Goal: Task Accomplishment & Management: Manage account settings

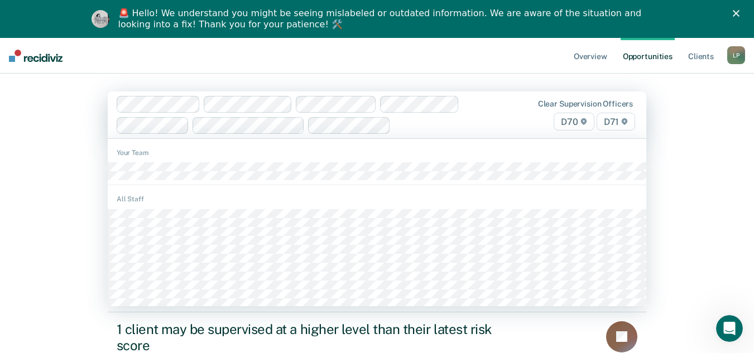
click at [199, 112] on div at bounding box center [299, 115] width 364 height 38
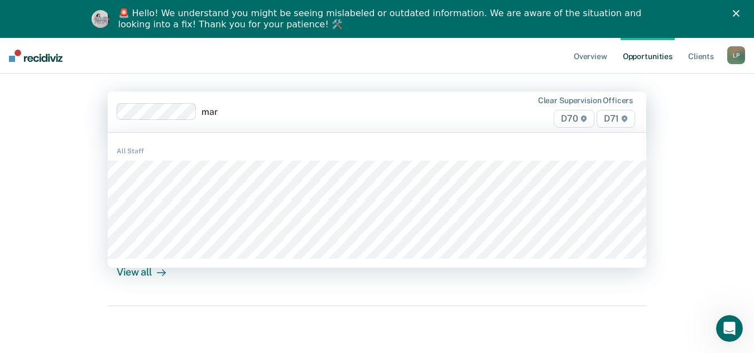
type input "mars"
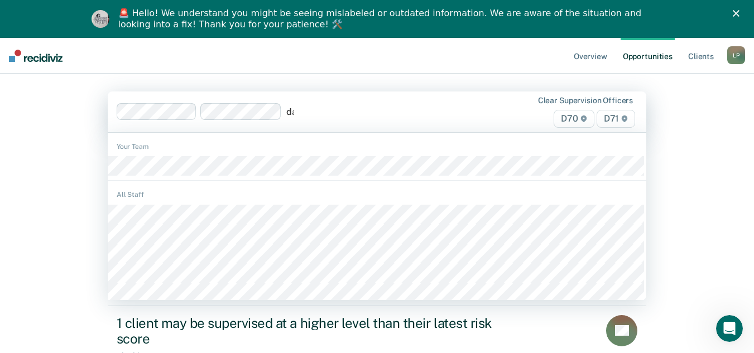
type input "day"
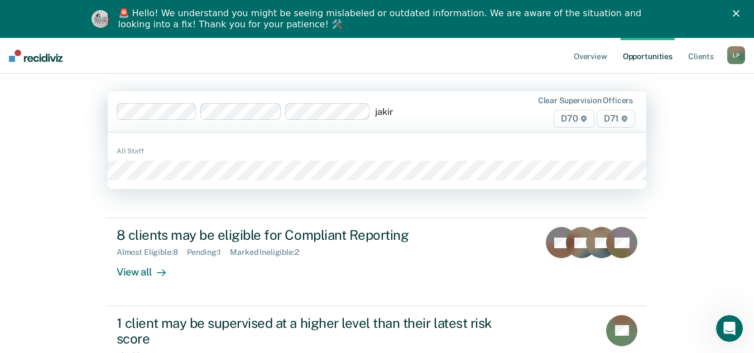
type input "jakira"
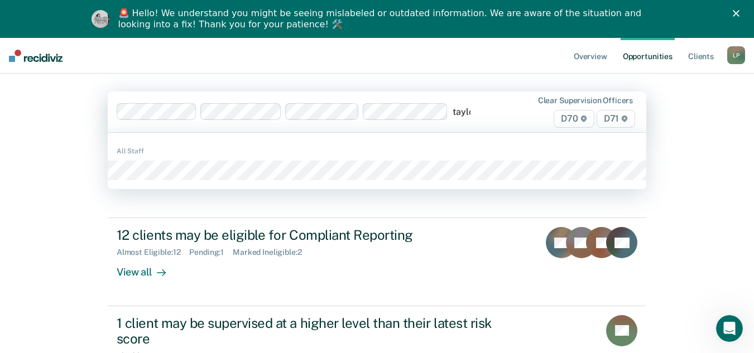
type input "[PERSON_NAME]"
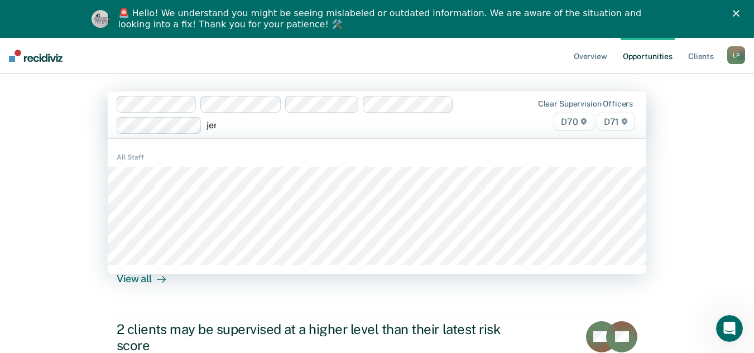
type input "jerr"
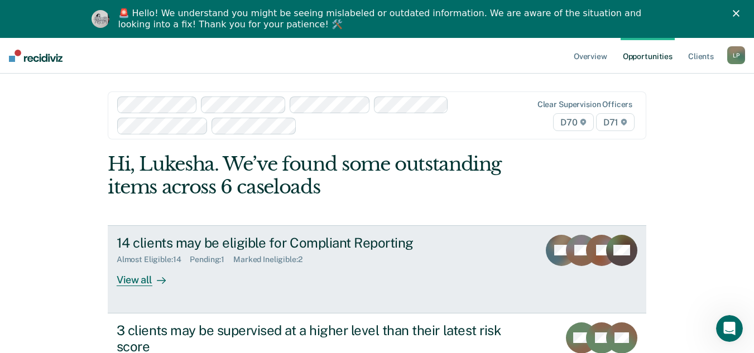
click at [132, 278] on div "View all" at bounding box center [148, 275] width 62 height 22
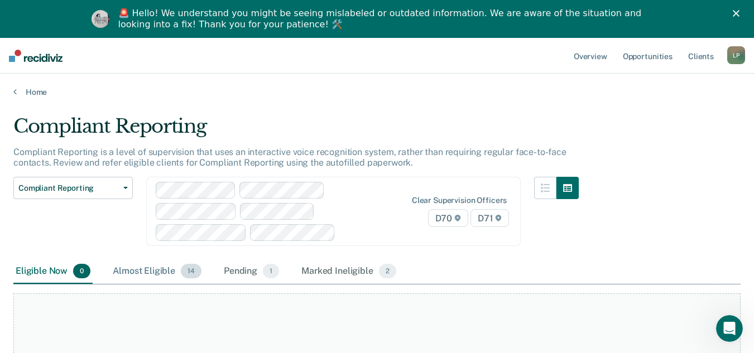
click at [168, 268] on div "Almost Eligible 14" at bounding box center [156, 271] width 93 height 25
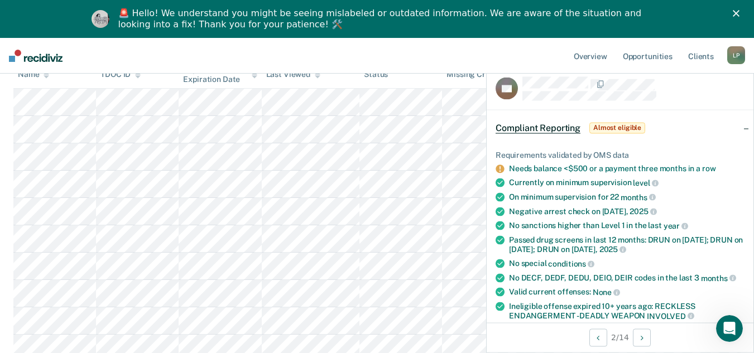
click at [464, 56] on nav "Overview Opportunities Client s [PERSON_NAME] L P Profile How it works Log Out" at bounding box center [377, 56] width 754 height 36
click at [499, 57] on nav "Overview Opportunities Client s [PERSON_NAME] L P Profile How it works Log Out" at bounding box center [377, 56] width 754 height 36
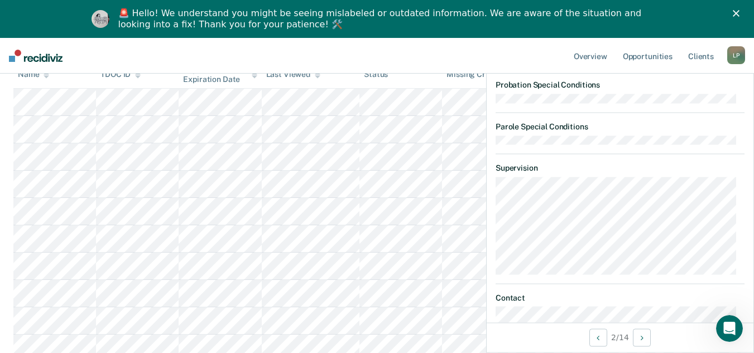
scroll to position [307, 0]
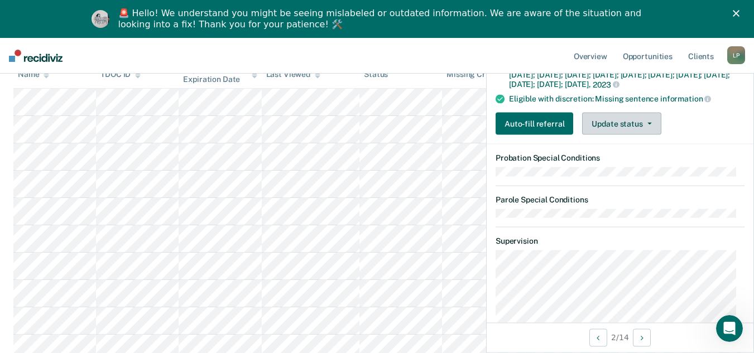
click at [610, 135] on button "Update status" at bounding box center [621, 124] width 79 height 22
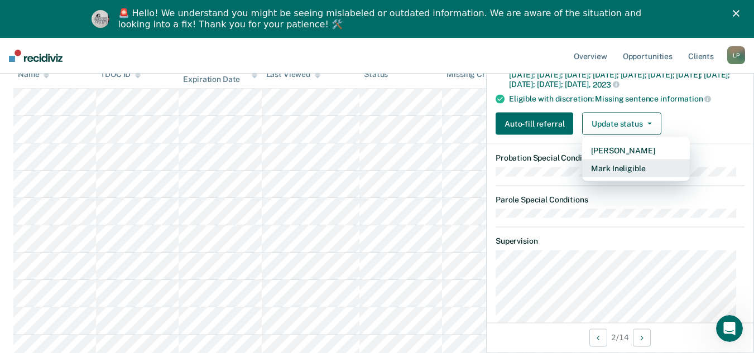
click at [621, 177] on button "Mark Ineligible" at bounding box center [636, 169] width 108 height 18
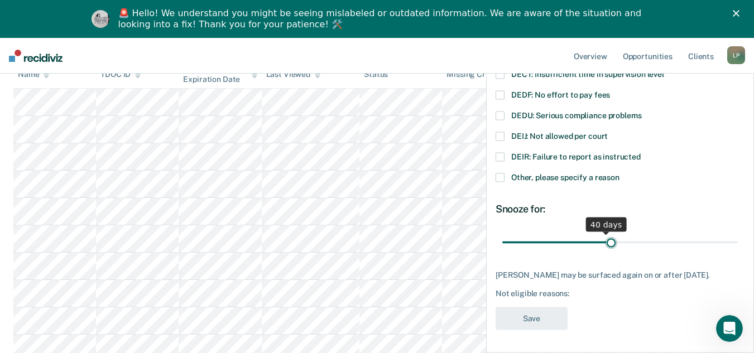
scroll to position [118, 0]
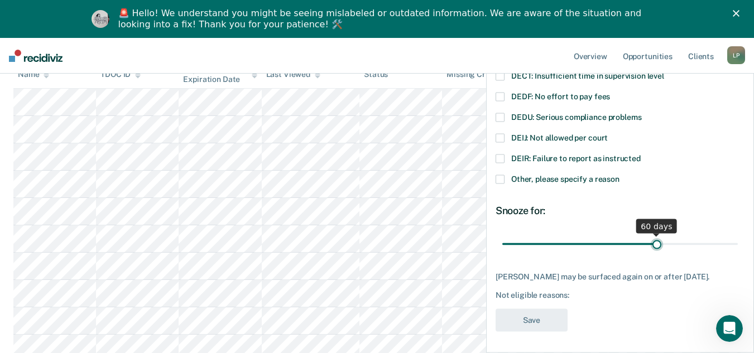
drag, startPoint x: 578, startPoint y: 232, endPoint x: 652, endPoint y: 238, distance: 74.5
type input "60"
click at [652, 238] on input "range" at bounding box center [619, 244] width 235 height 20
click at [678, 186] on div "Other, please specify a reason" at bounding box center [619, 185] width 249 height 21
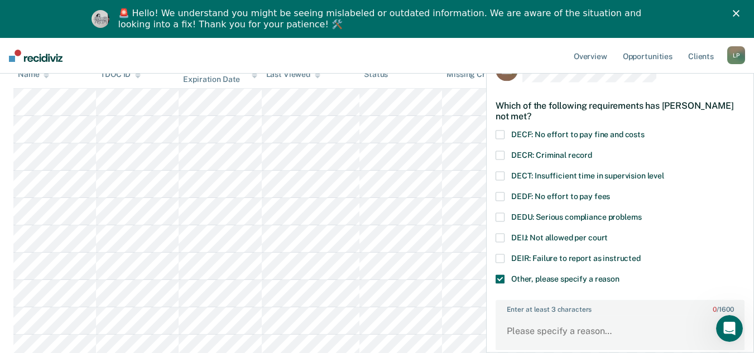
scroll to position [7, 0]
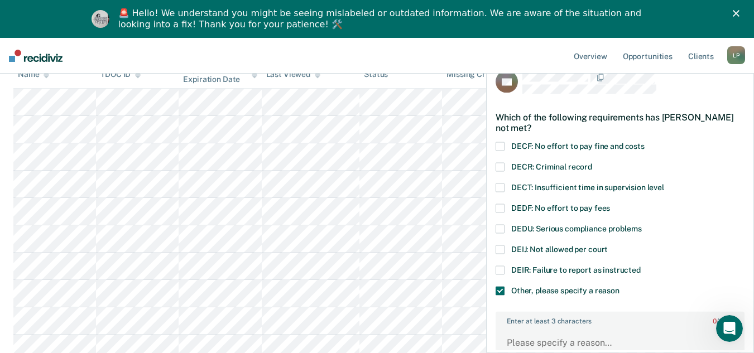
click at [500, 208] on span at bounding box center [499, 208] width 9 height 9
click at [502, 290] on span at bounding box center [499, 291] width 9 height 9
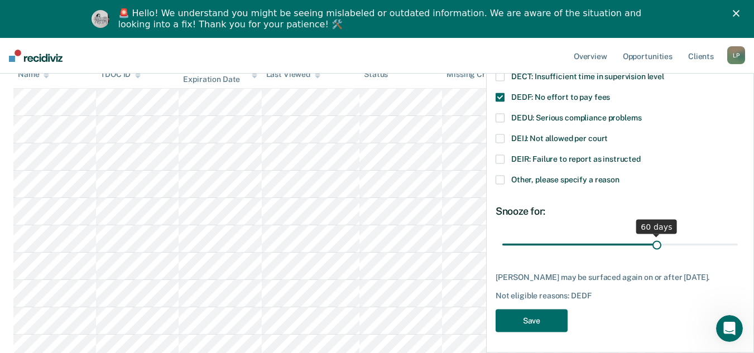
scroll to position [118, 0]
click at [541, 325] on button "Save" at bounding box center [531, 320] width 72 height 23
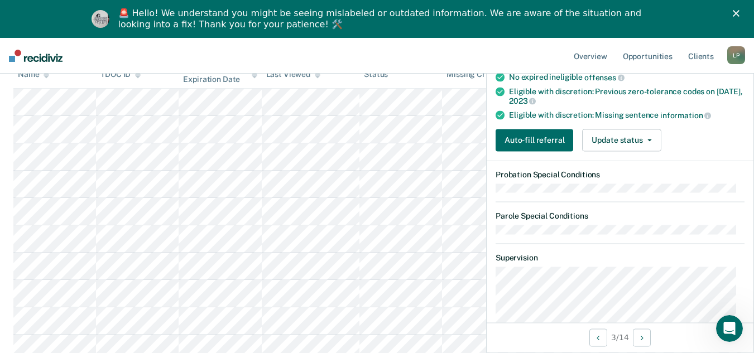
scroll to position [223, 0]
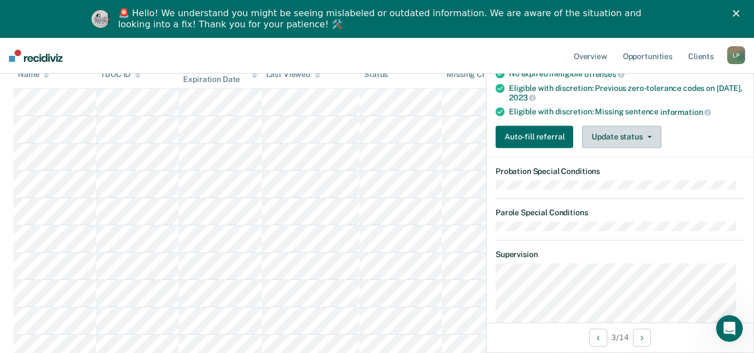
click at [603, 132] on button "Update status" at bounding box center [621, 137] width 79 height 22
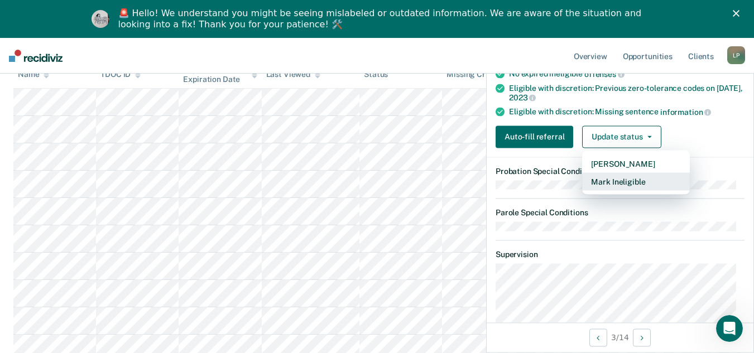
click at [605, 180] on button "Mark Ineligible" at bounding box center [636, 181] width 108 height 18
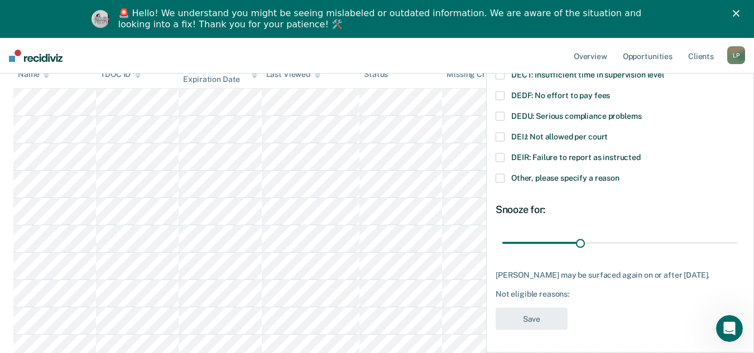
scroll to position [128, 0]
drag, startPoint x: 576, startPoint y: 234, endPoint x: 748, endPoint y: 228, distance: 172.5
type input "90"
click at [738, 233] on input "range" at bounding box center [619, 243] width 235 height 20
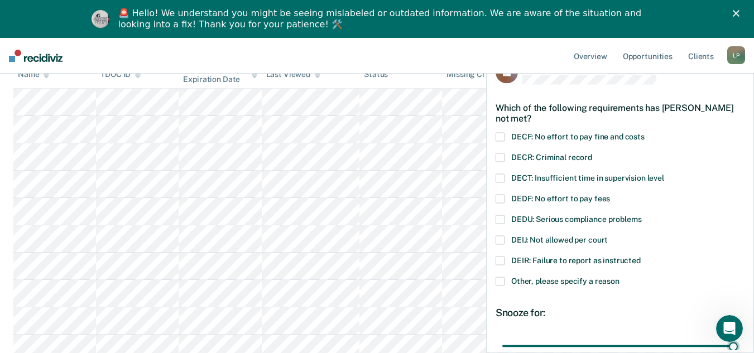
scroll to position [0, 0]
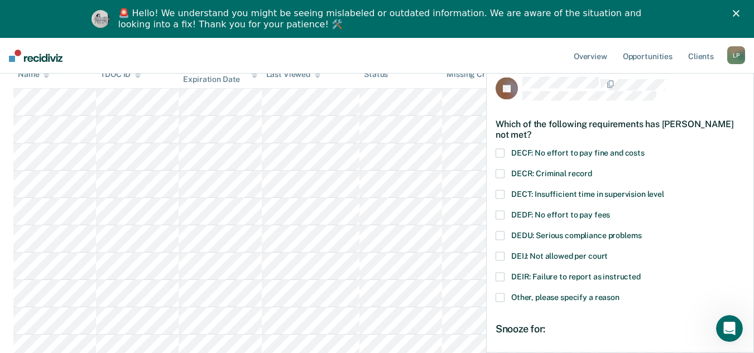
click at [498, 259] on span at bounding box center [499, 256] width 9 height 9
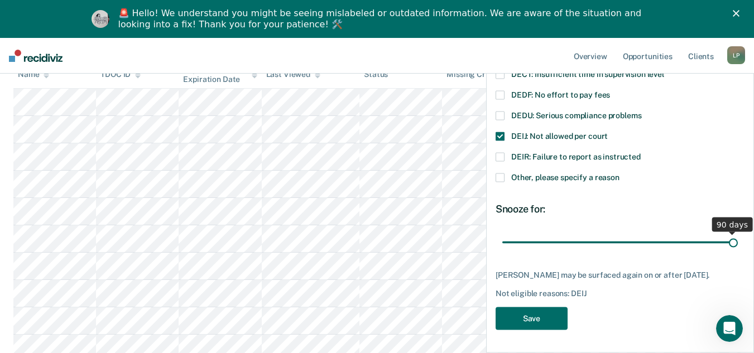
scroll to position [128, 0]
click at [499, 174] on span at bounding box center [499, 178] width 9 height 9
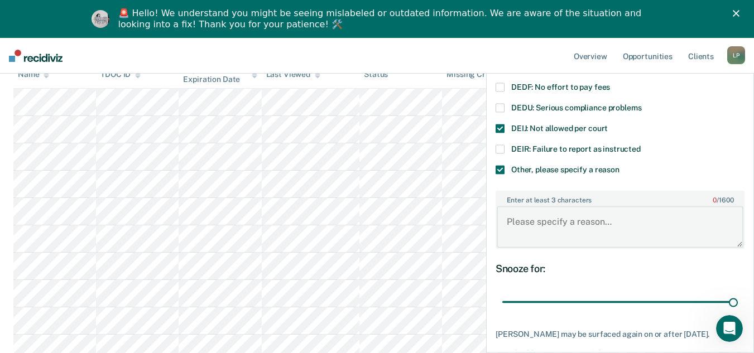
click at [585, 225] on textarea "Enter at least 3 characters 0 / 1600" at bounding box center [620, 226] width 247 height 41
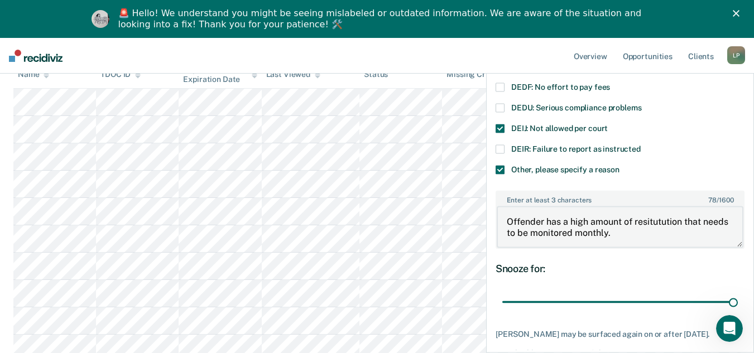
click at [678, 224] on textarea "Offender has a high amount of resitutution that needs to be monitored monthly." at bounding box center [620, 226] width 247 height 41
type textarea "Offender has a high amount of restitution that needs to be monitored monthly."
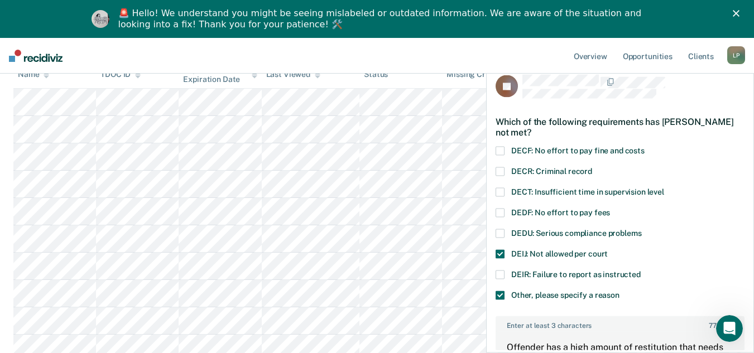
scroll to position [0, 0]
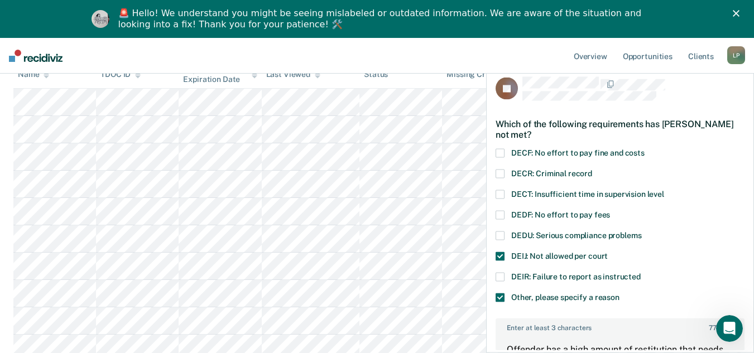
click at [498, 152] on span at bounding box center [499, 153] width 9 height 9
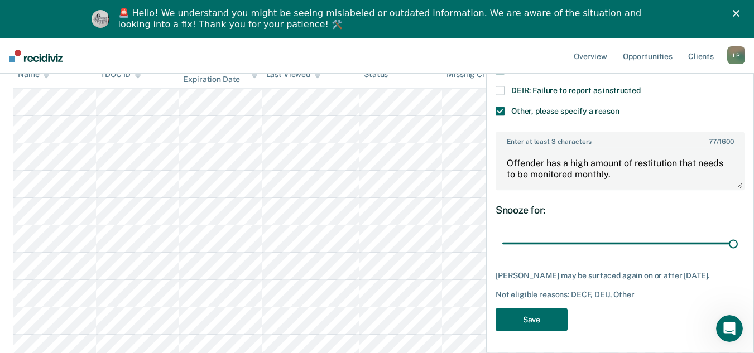
scroll to position [195, 0]
click at [551, 311] on button "Save" at bounding box center [531, 318] width 72 height 23
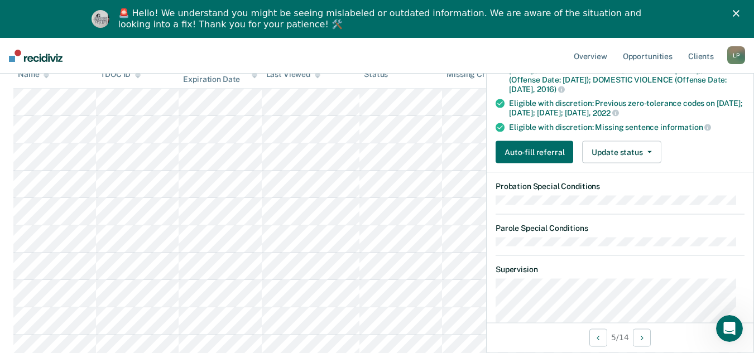
scroll to position [262, 0]
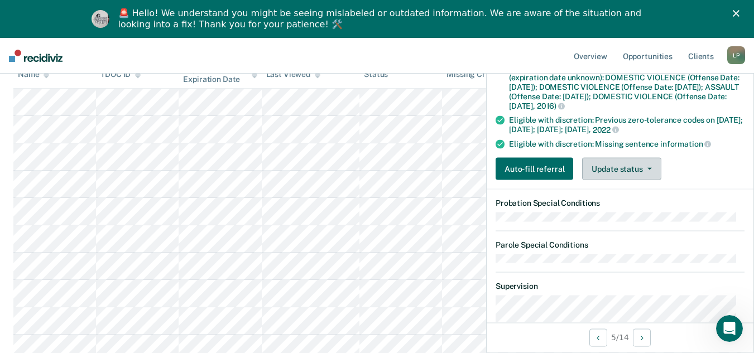
click at [620, 166] on button "Update status" at bounding box center [621, 169] width 79 height 22
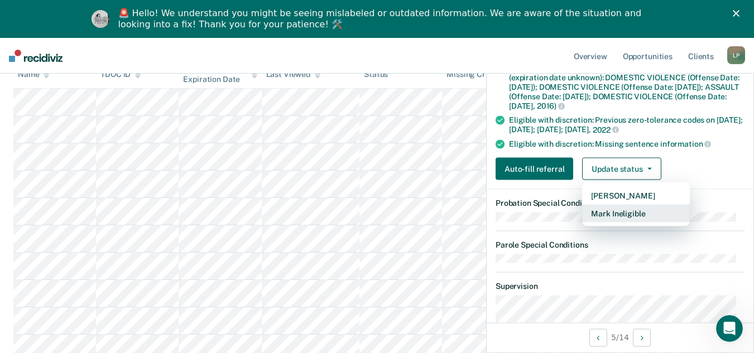
click at [600, 208] on button "Mark Ineligible" at bounding box center [636, 214] width 108 height 18
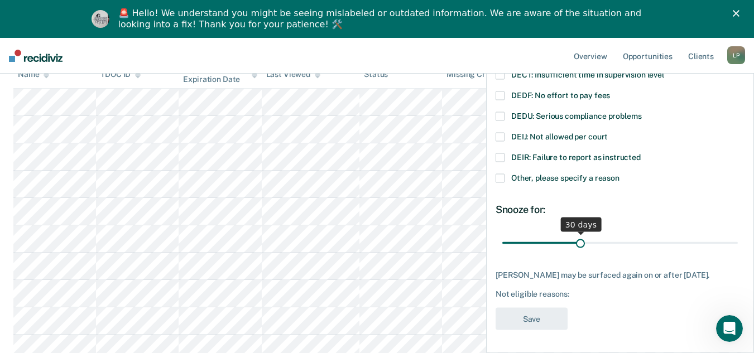
scroll to position [128, 0]
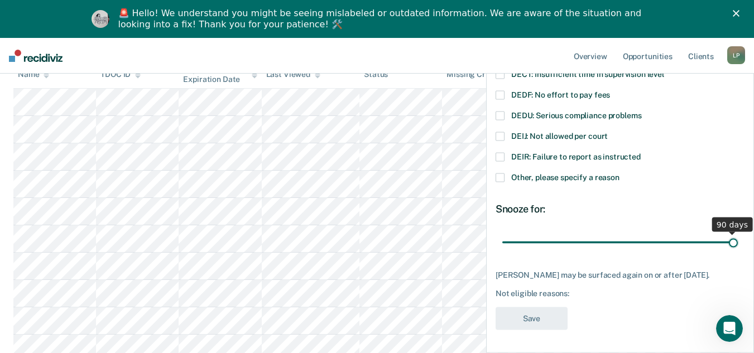
drag, startPoint x: 577, startPoint y: 231, endPoint x: 760, endPoint y: 230, distance: 183.6
type input "90"
click at [738, 233] on input "range" at bounding box center [619, 243] width 235 height 20
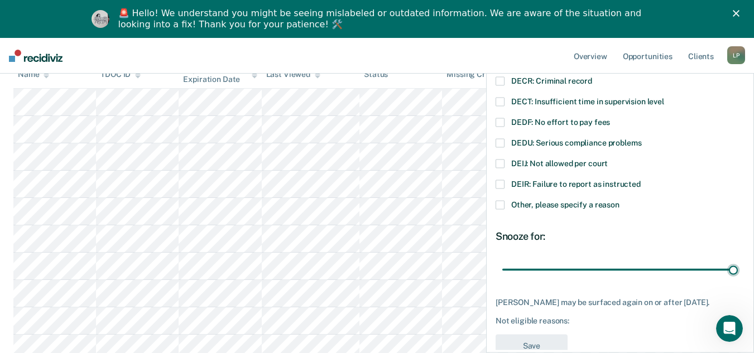
scroll to position [0, 0]
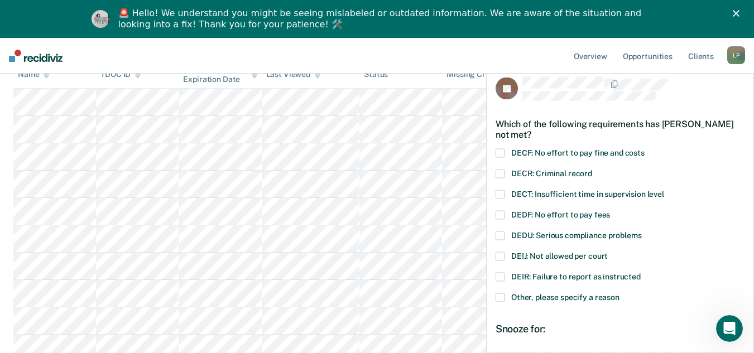
click at [492, 153] on div "KJ Which of the following requirements has [PERSON_NAME] not met? DECF: No effo…" at bounding box center [620, 207] width 267 height 287
click at [500, 216] on span at bounding box center [499, 215] width 9 height 9
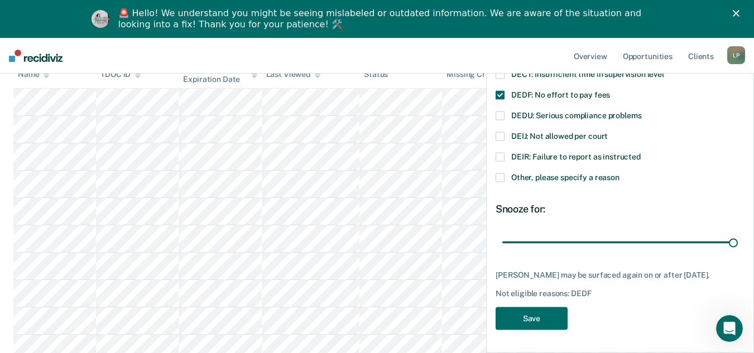
scroll to position [128, 0]
click at [541, 325] on button "Save" at bounding box center [531, 318] width 72 height 23
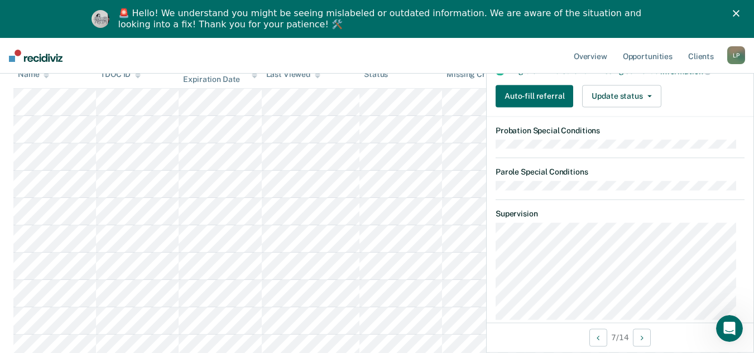
scroll to position [279, 0]
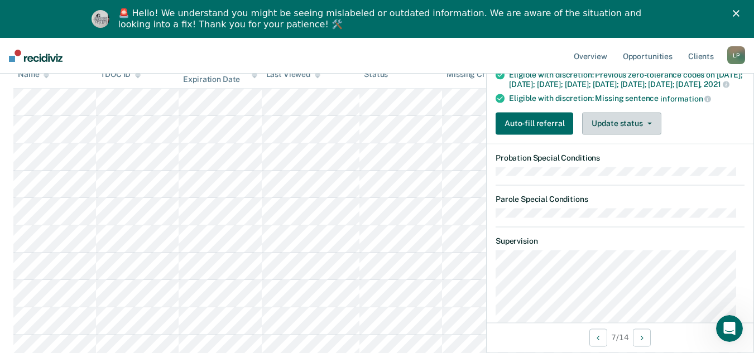
click at [606, 134] on button "Update status" at bounding box center [621, 123] width 79 height 22
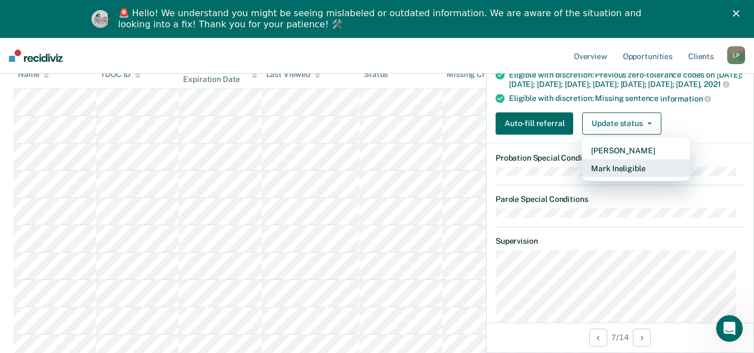
click at [607, 175] on button "Mark Ineligible" at bounding box center [636, 168] width 108 height 18
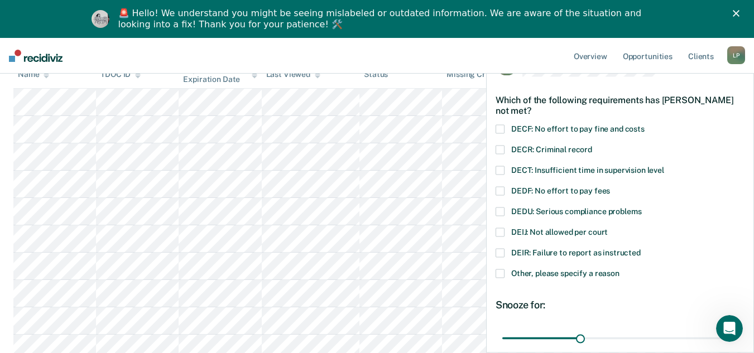
scroll to position [16, 0]
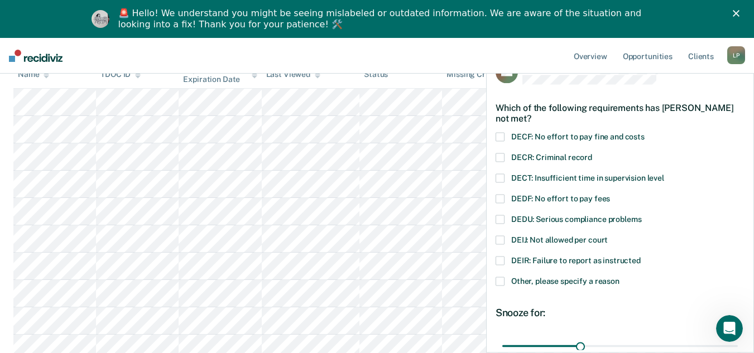
click at [503, 177] on span at bounding box center [499, 178] width 9 height 9
drag, startPoint x: 576, startPoint y: 342, endPoint x: 786, endPoint y: 342, distance: 209.8
type input "90"
click at [738, 342] on input "range" at bounding box center [619, 346] width 235 height 20
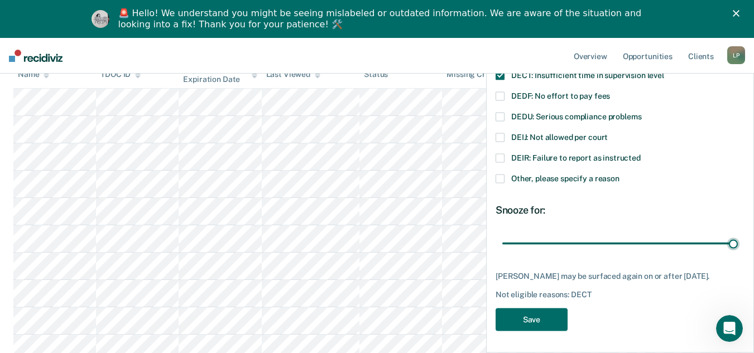
scroll to position [128, 0]
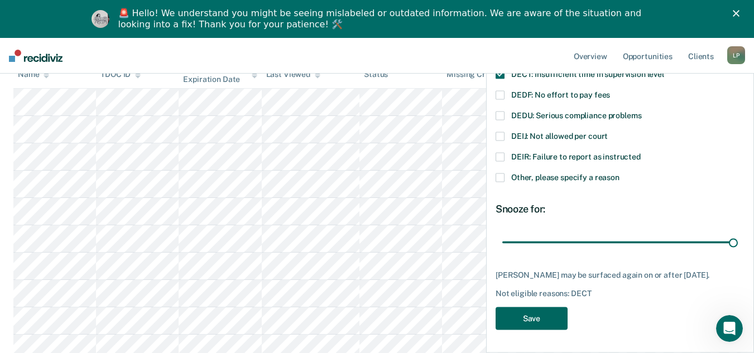
click at [531, 321] on button "Save" at bounding box center [531, 318] width 72 height 23
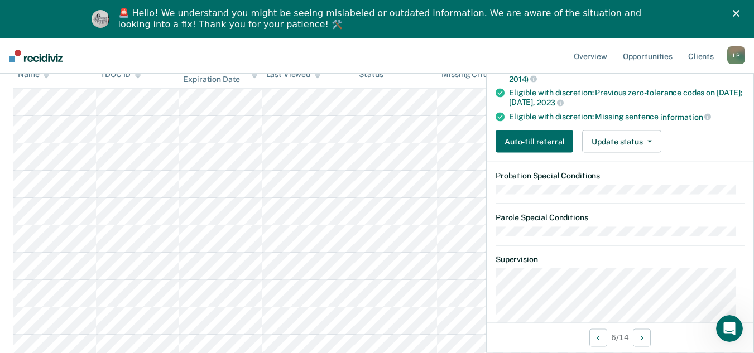
scroll to position [150, 0]
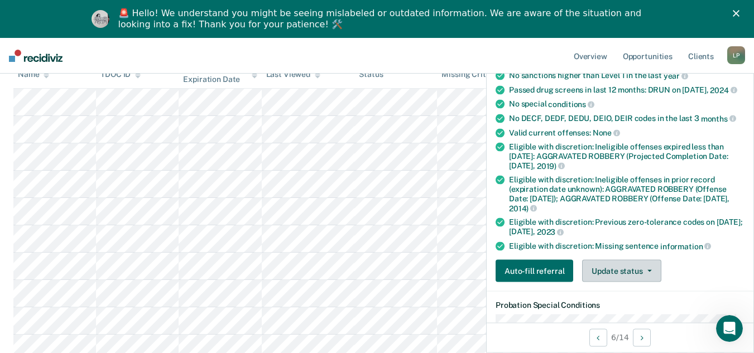
drag, startPoint x: 610, startPoint y: 275, endPoint x: 601, endPoint y: 272, distance: 9.4
click at [610, 276] on button "Update status" at bounding box center [621, 271] width 79 height 22
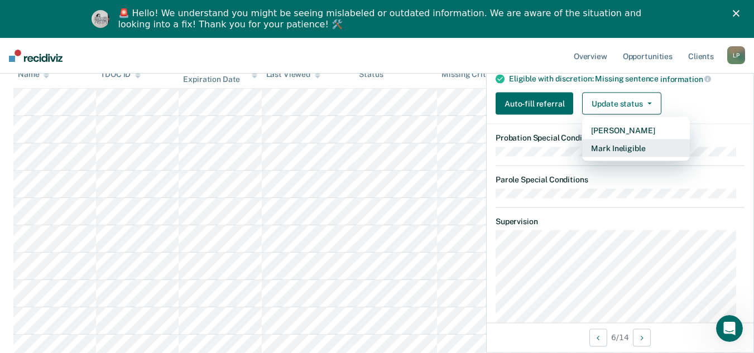
click at [628, 156] on button "Mark Ineligible" at bounding box center [636, 148] width 108 height 18
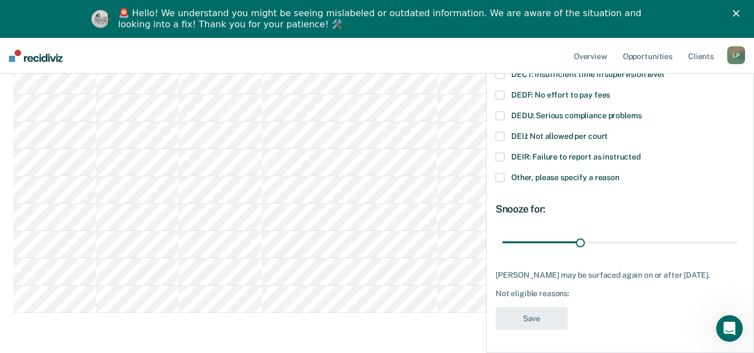
scroll to position [335, 0]
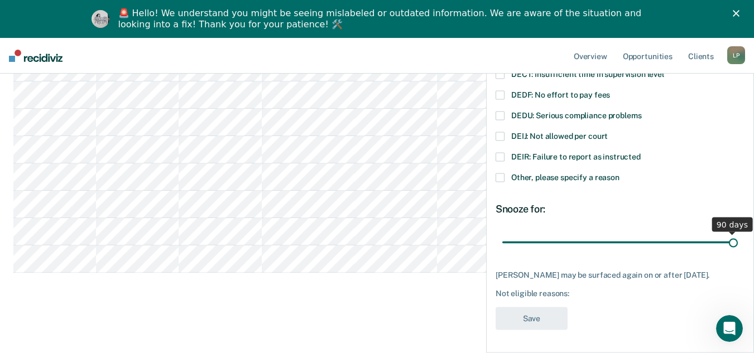
drag, startPoint x: 577, startPoint y: 234, endPoint x: 757, endPoint y: 234, distance: 180.2
type input "90"
click at [738, 234] on input "range" at bounding box center [619, 243] width 235 height 20
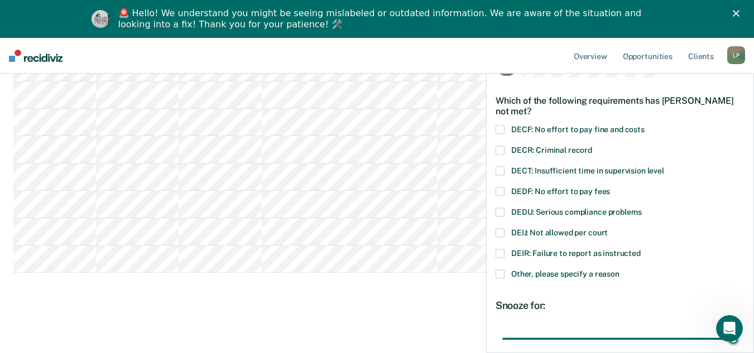
scroll to position [16, 0]
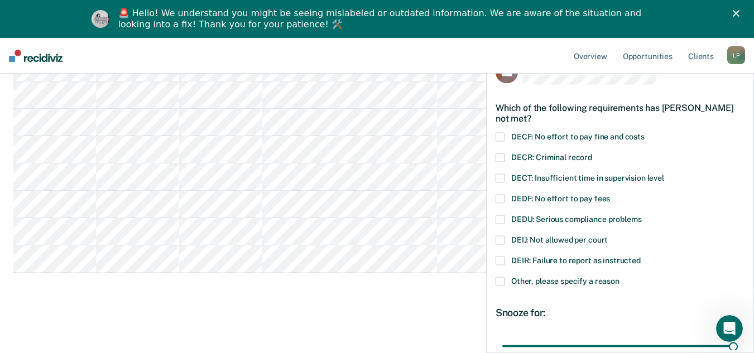
click at [500, 200] on span at bounding box center [499, 199] width 9 height 9
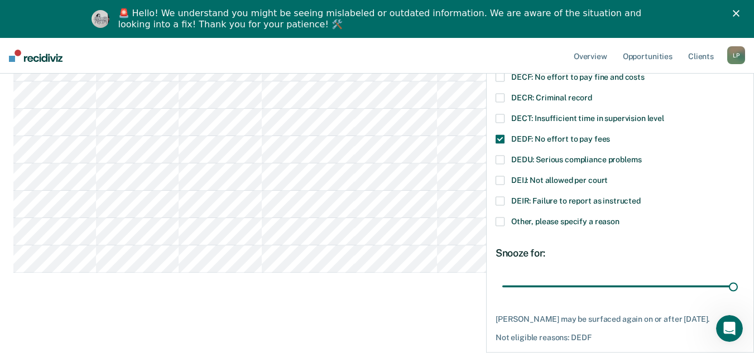
scroll to position [128, 0]
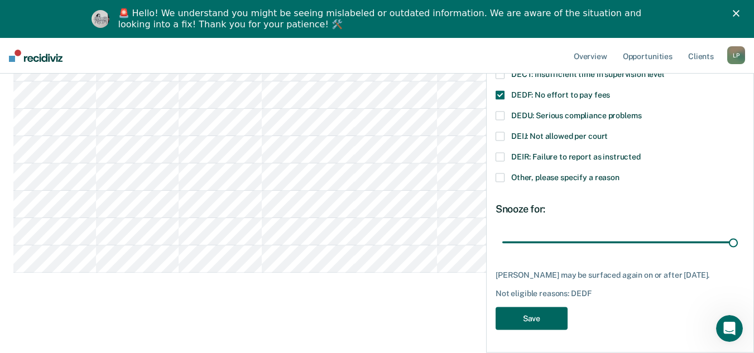
click at [523, 323] on button "Save" at bounding box center [531, 318] width 72 height 23
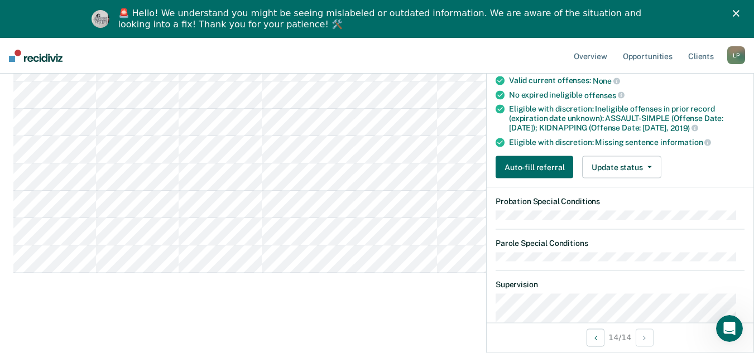
scroll to position [198, 0]
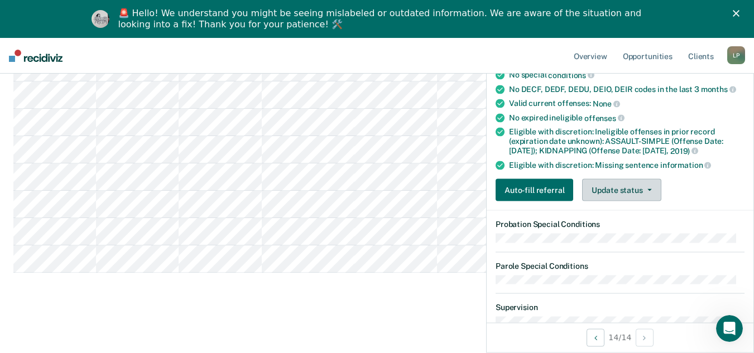
click at [639, 199] on button "Update status" at bounding box center [621, 190] width 79 height 22
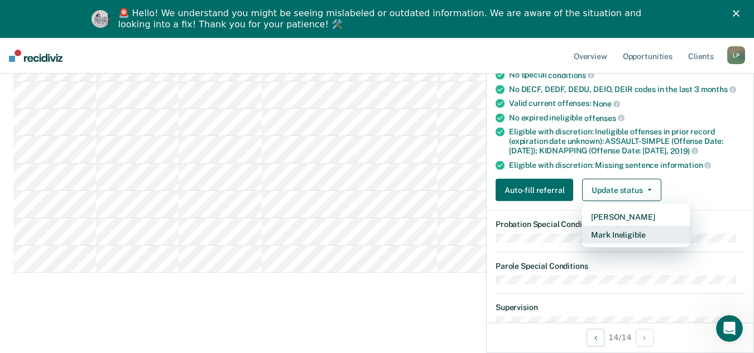
click at [628, 241] on button "Mark Ineligible" at bounding box center [636, 235] width 108 height 18
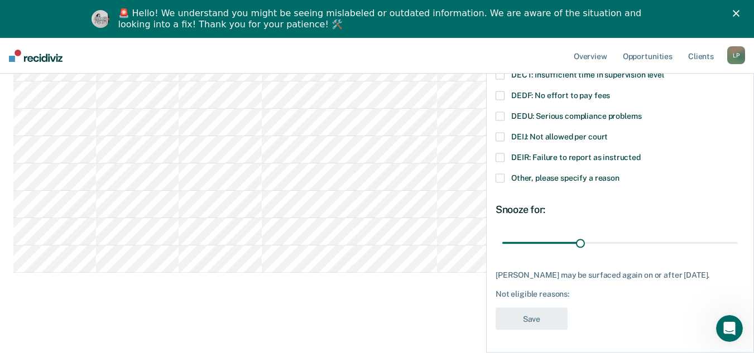
scroll to position [128, 0]
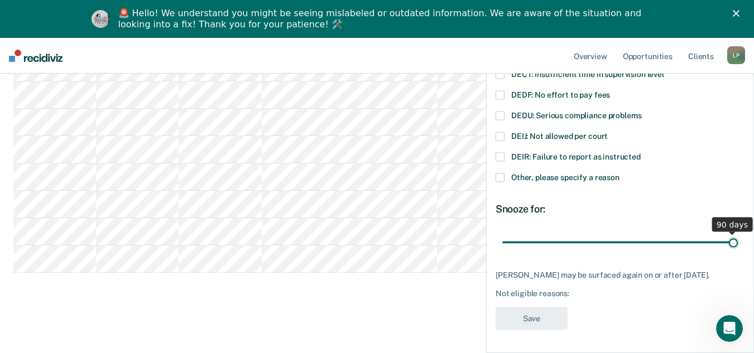
drag, startPoint x: 578, startPoint y: 230, endPoint x: 783, endPoint y: 231, distance: 204.8
type input "90"
click at [738, 233] on input "range" at bounding box center [619, 243] width 235 height 20
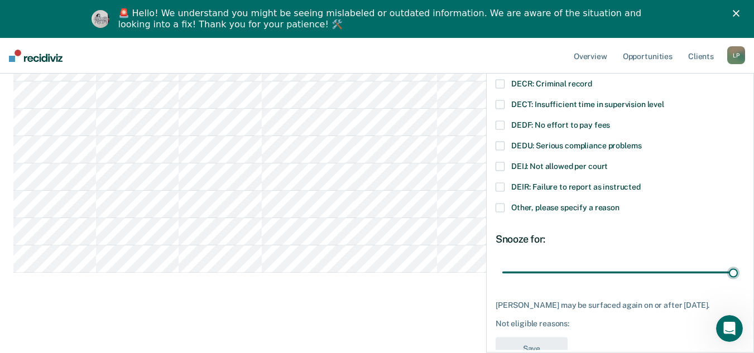
scroll to position [72, 0]
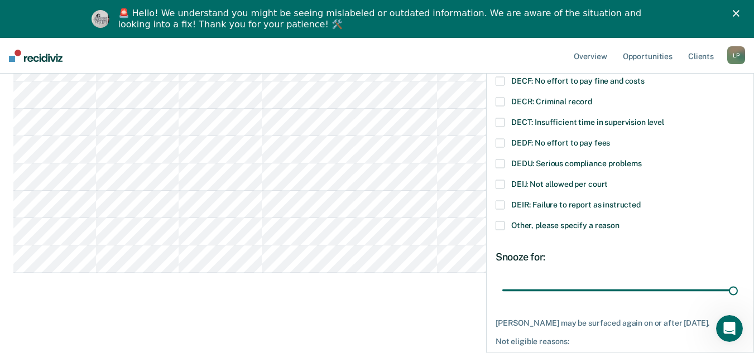
click at [496, 141] on span at bounding box center [499, 143] width 9 height 9
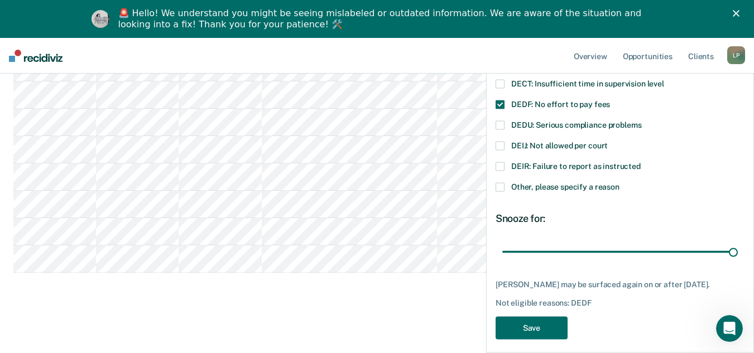
scroll to position [128, 0]
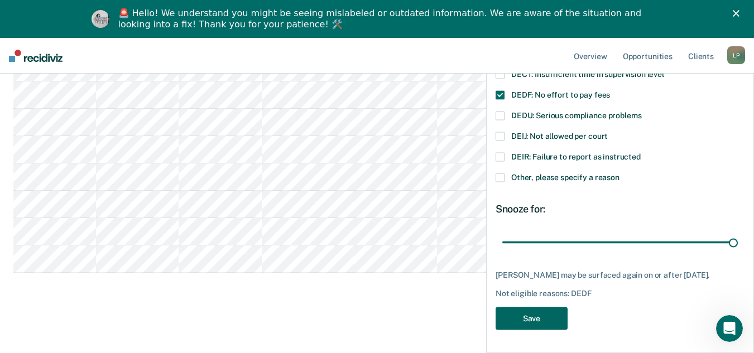
click at [538, 315] on button "Save" at bounding box center [531, 318] width 72 height 23
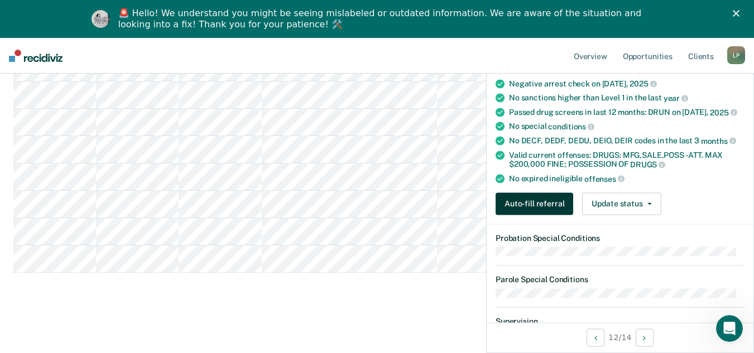
click at [530, 214] on button "Auto-fill referral" at bounding box center [534, 203] width 78 height 22
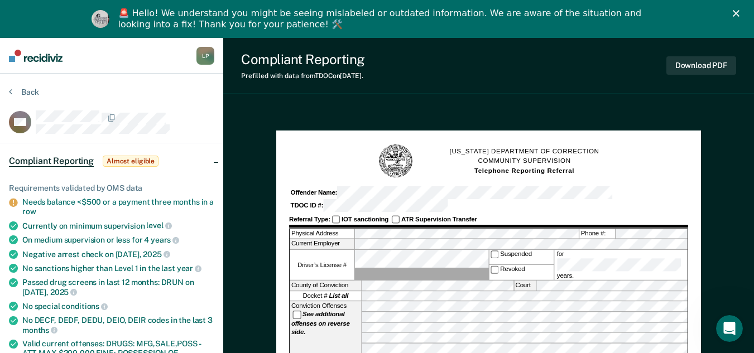
click at [739, 11] on icon "Close" at bounding box center [736, 13] width 7 height 7
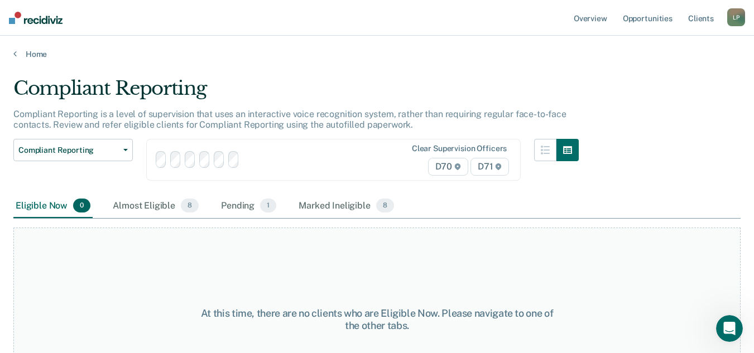
scroll to position [93, 0]
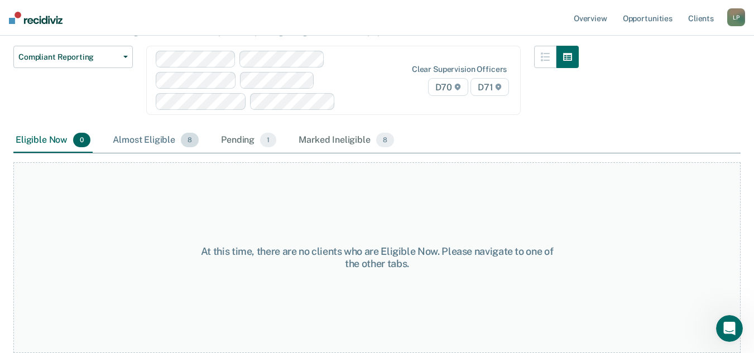
click at [151, 143] on div "Almost Eligible 8" at bounding box center [155, 140] width 90 height 25
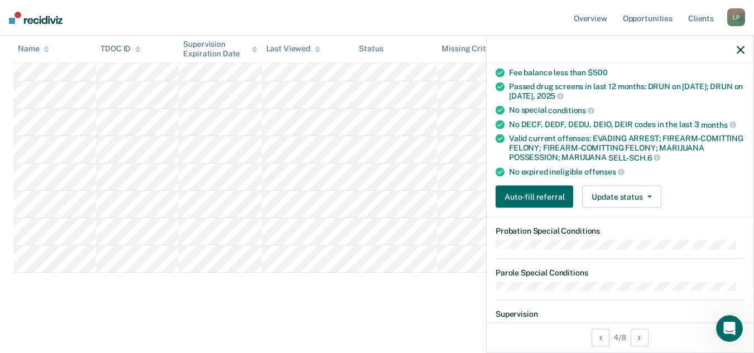
scroll to position [167, 0]
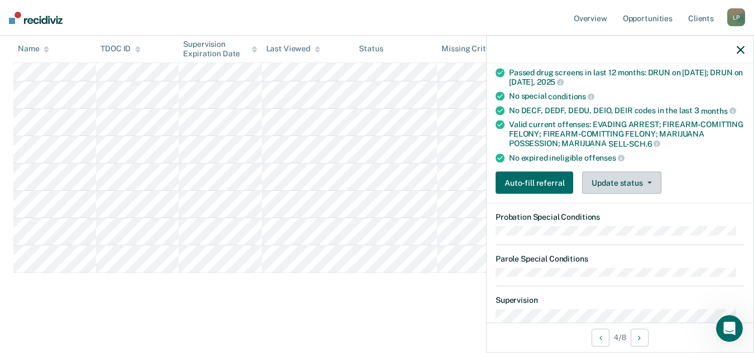
click at [620, 186] on button "Update status" at bounding box center [621, 183] width 79 height 22
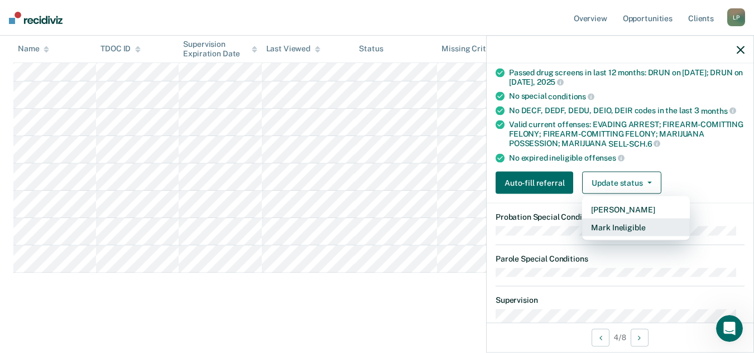
click at [630, 224] on button "Mark Ineligible" at bounding box center [636, 228] width 108 height 18
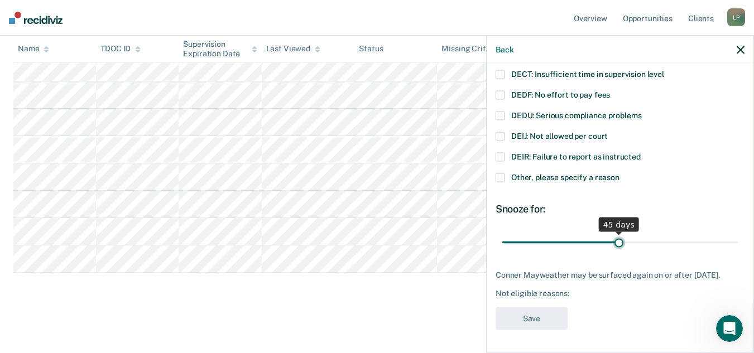
drag, startPoint x: 579, startPoint y: 230, endPoint x: 615, endPoint y: 232, distance: 36.3
type input "45"
click at [615, 233] on input "range" at bounding box center [619, 243] width 235 height 20
click at [499, 70] on span at bounding box center [499, 74] width 9 height 9
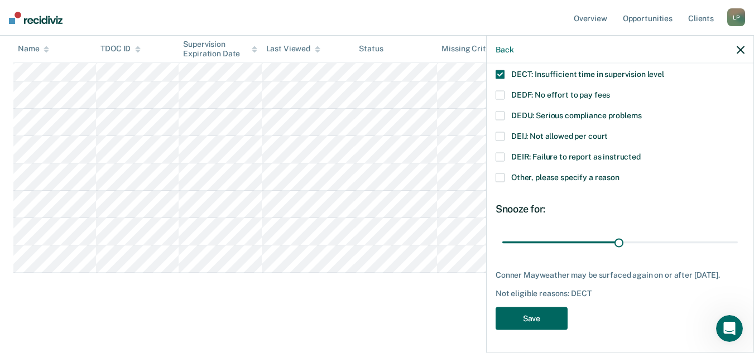
click at [550, 321] on button "Save" at bounding box center [531, 318] width 72 height 23
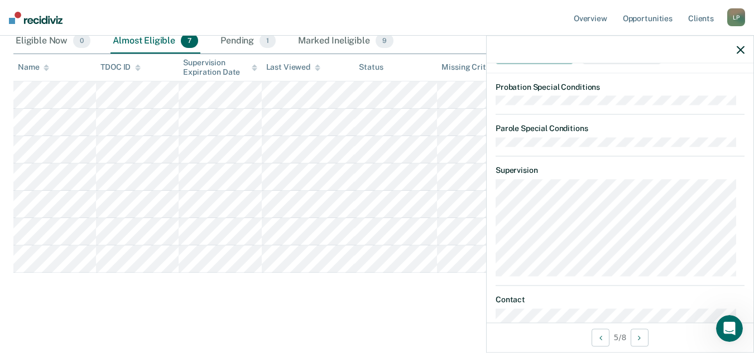
scroll to position [223, 0]
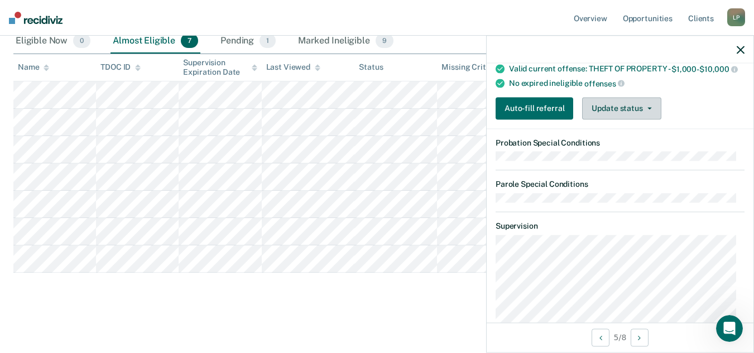
click at [613, 115] on button "Update status" at bounding box center [621, 108] width 79 height 22
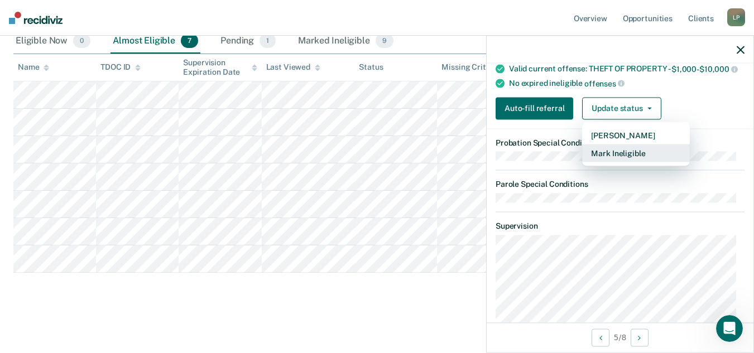
click at [600, 161] on button "Mark Ineligible" at bounding box center [636, 153] width 108 height 18
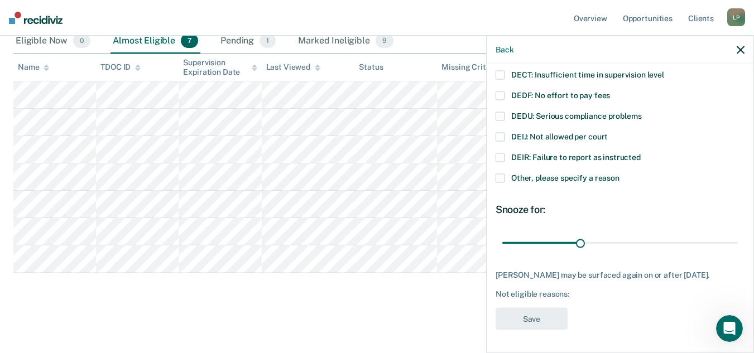
scroll to position [128, 0]
click at [499, 70] on span at bounding box center [499, 74] width 9 height 9
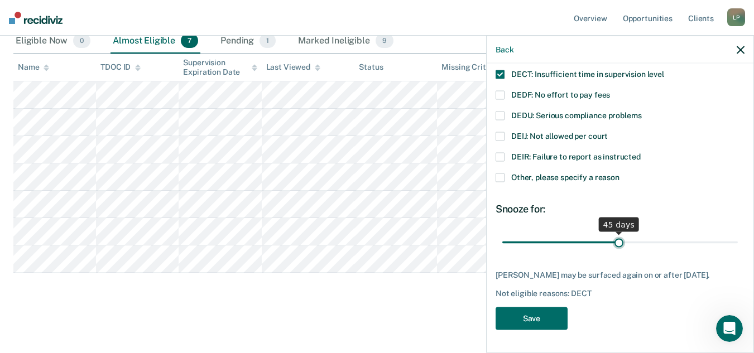
drag, startPoint x: 579, startPoint y: 232, endPoint x: 614, endPoint y: 234, distance: 35.7
type input "45"
click at [614, 234] on input "range" at bounding box center [619, 243] width 235 height 20
click at [530, 318] on button "Save" at bounding box center [531, 318] width 72 height 23
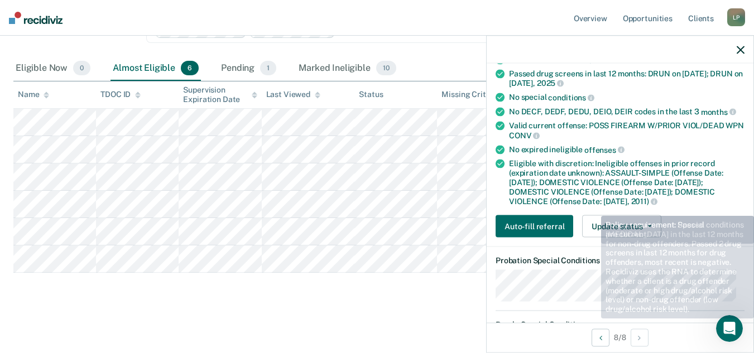
scroll to position [167, 0]
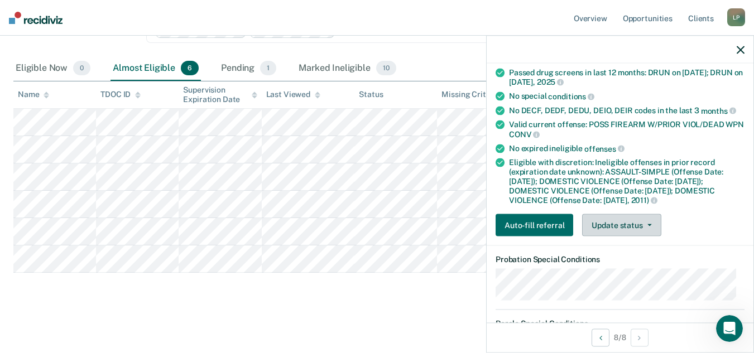
click at [605, 228] on button "Update status" at bounding box center [621, 225] width 79 height 22
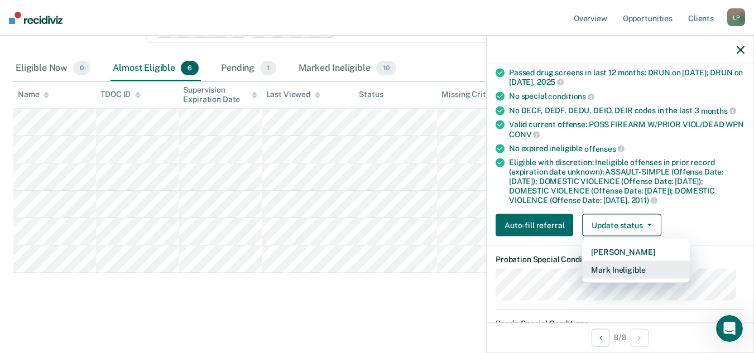
click at [617, 267] on button "Mark Ineligible" at bounding box center [636, 270] width 108 height 18
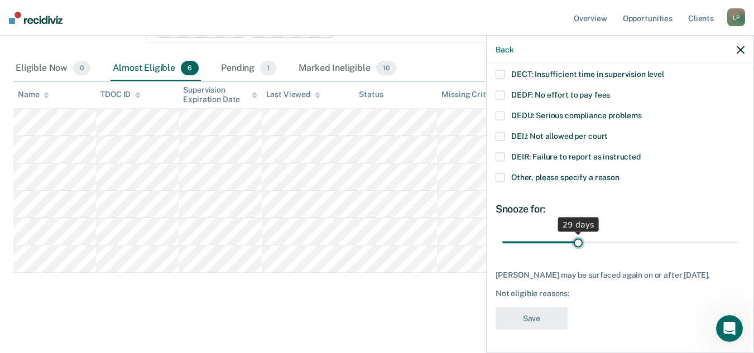
click at [576, 233] on input "range" at bounding box center [619, 243] width 235 height 20
type input "30"
click at [579, 233] on input "range" at bounding box center [619, 243] width 235 height 20
click at [495, 66] on div "MG Which of the following requirements has [PERSON_NAME] not met? DECF: No effo…" at bounding box center [620, 207] width 267 height 287
click at [498, 70] on span at bounding box center [499, 74] width 9 height 9
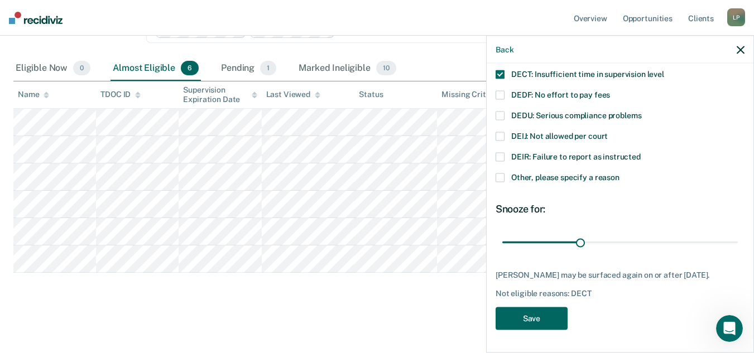
click at [542, 316] on button "Save" at bounding box center [531, 318] width 72 height 23
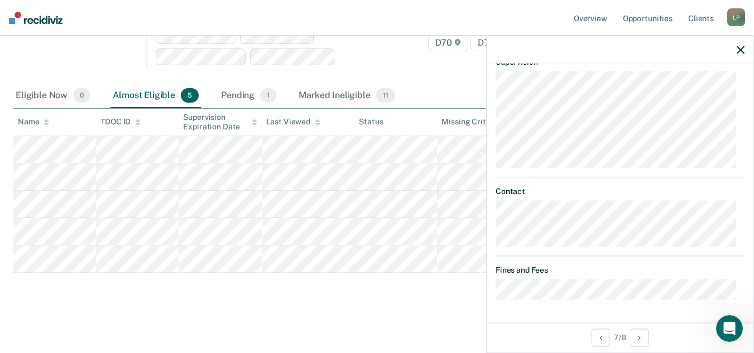
scroll to position [312, 0]
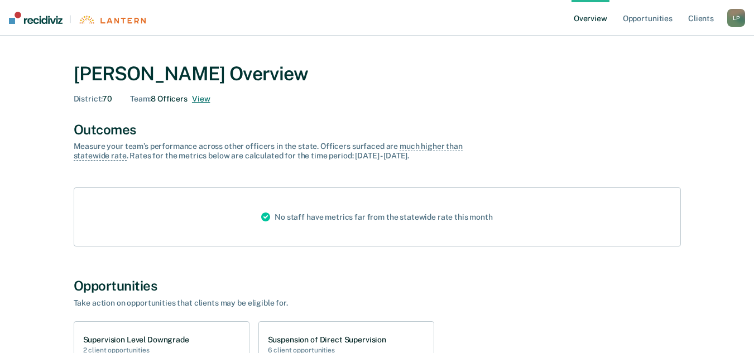
click at [205, 100] on button "View" at bounding box center [201, 98] width 18 height 9
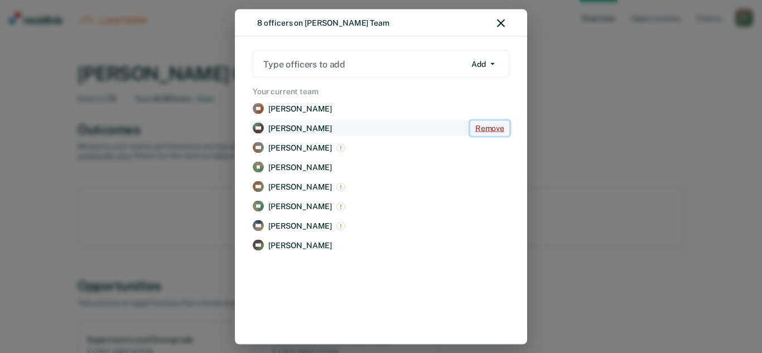
click at [491, 127] on button "Remove" at bounding box center [489, 128] width 39 height 15
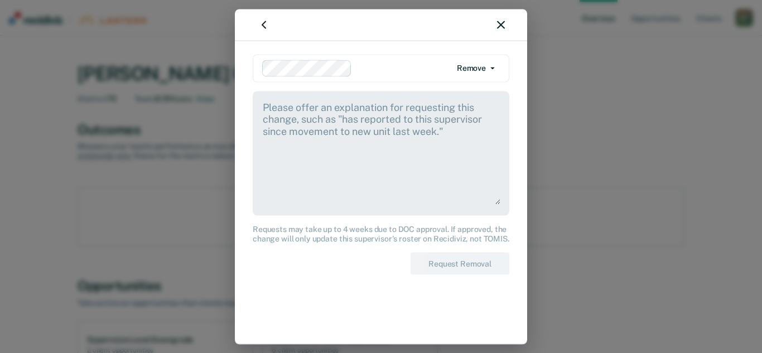
click at [345, 112] on textarea at bounding box center [381, 152] width 239 height 104
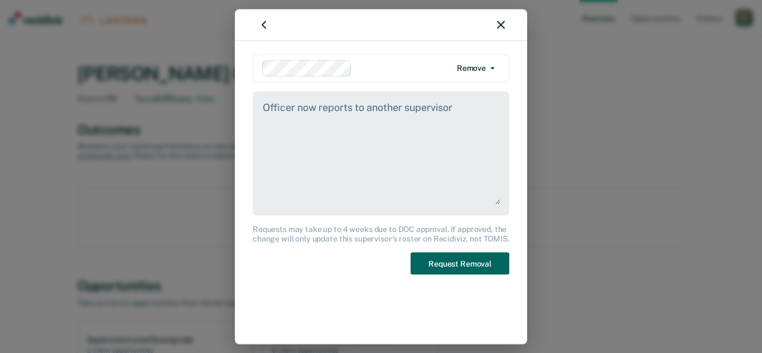
type textarea "Officer now reports to another supervisor"
click at [478, 258] on button "Request Removal" at bounding box center [460, 263] width 99 height 23
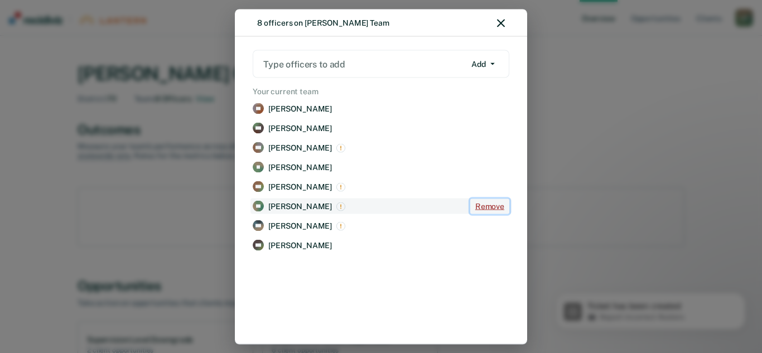
click at [487, 206] on button "Remove" at bounding box center [489, 206] width 39 height 15
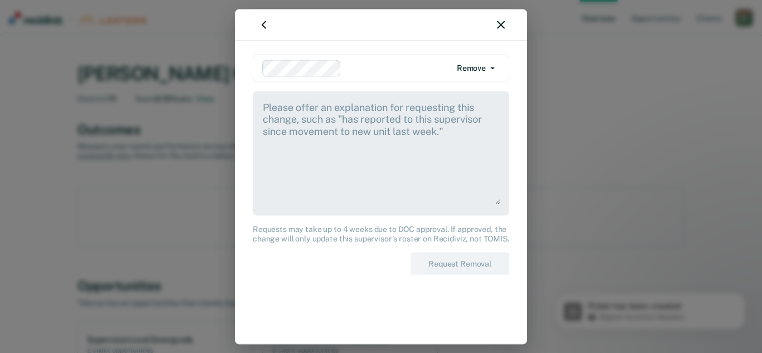
click at [326, 133] on textarea at bounding box center [381, 152] width 239 height 104
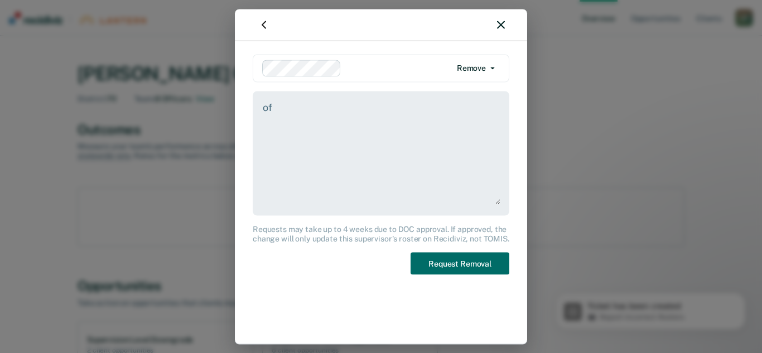
type textarea "o"
type textarea "Officer now reports to another supervisor"
click at [475, 258] on button "Request Removal" at bounding box center [460, 263] width 99 height 23
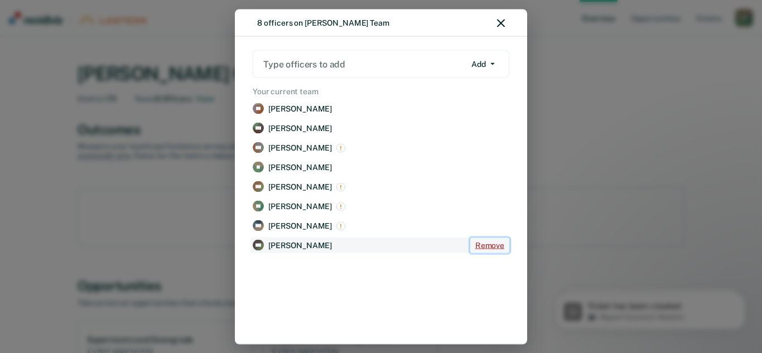
click at [483, 244] on button "Remove" at bounding box center [489, 245] width 39 height 15
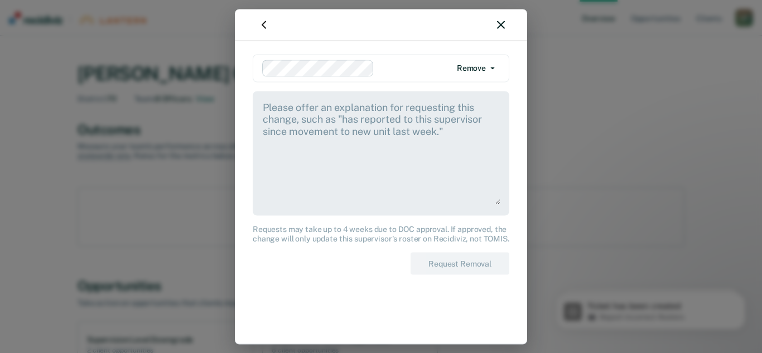
click at [324, 143] on textarea at bounding box center [381, 152] width 239 height 104
type textarea "o"
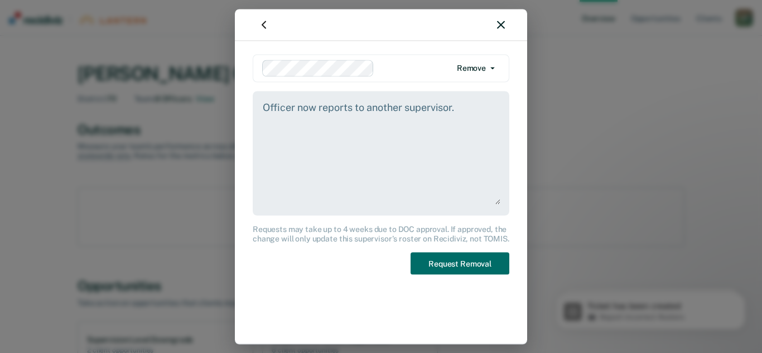
type textarea "Officer now reports to another supervisor."
click at [445, 271] on button "Request Removal" at bounding box center [460, 263] width 99 height 23
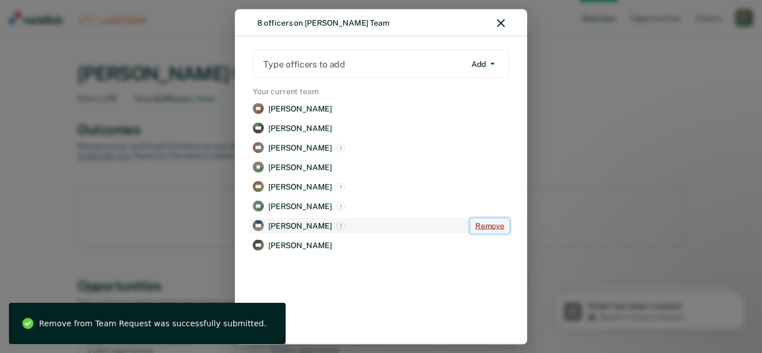
click at [488, 222] on button "Remove" at bounding box center [489, 225] width 39 height 15
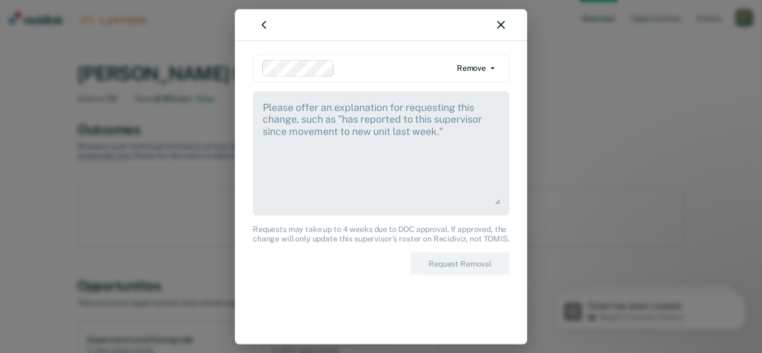
click at [405, 151] on textarea at bounding box center [381, 152] width 239 height 104
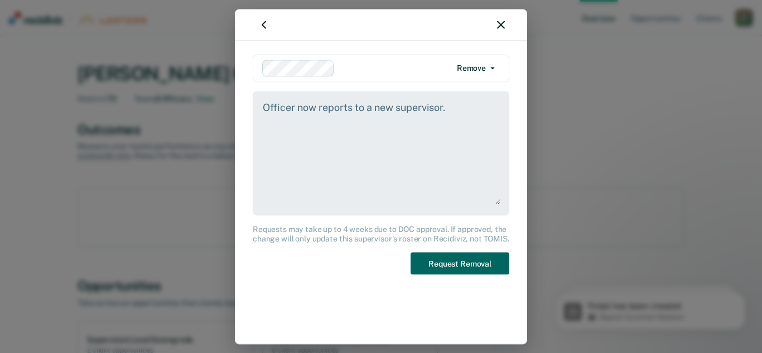
type textarea "Officer now reports to a new supervisor."
click at [475, 257] on button "Request Removal" at bounding box center [460, 263] width 99 height 23
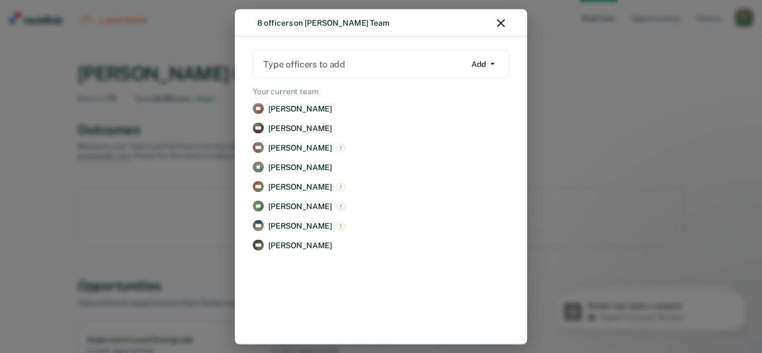
click at [379, 66] on div at bounding box center [364, 63] width 202 height 13
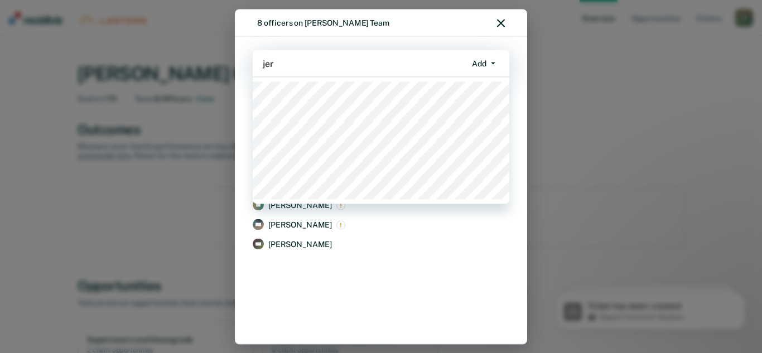
type input "jerr"
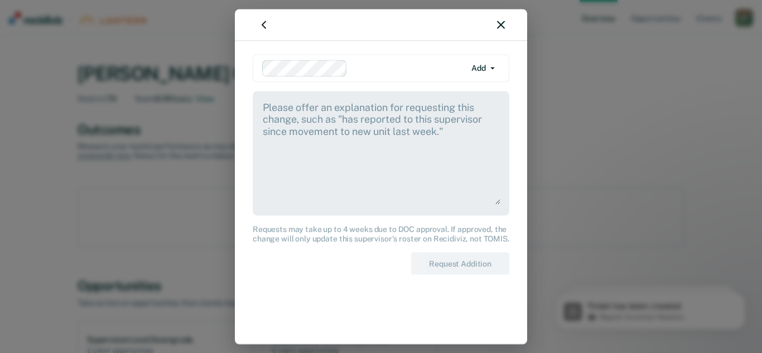
click at [337, 117] on textarea at bounding box center [381, 152] width 239 height 104
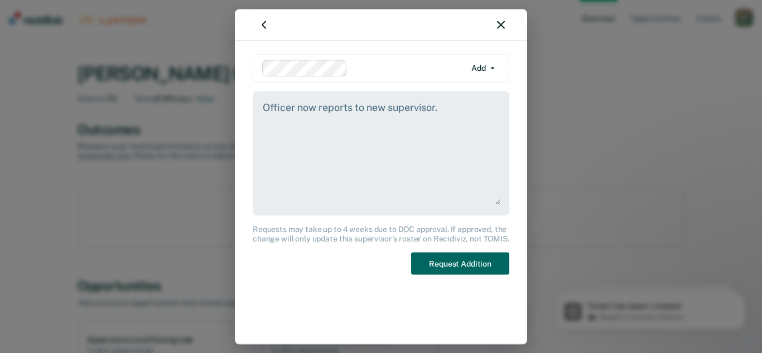
type textarea "Officer now reports to new supervisor."
click at [471, 269] on button "Request Addition" at bounding box center [460, 263] width 98 height 23
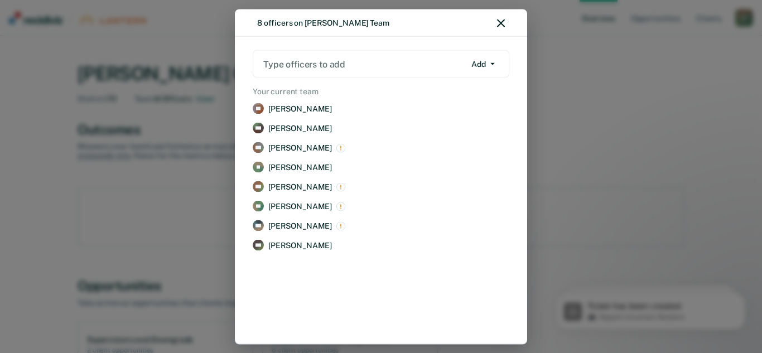
click at [474, 65] on button "Add" at bounding box center [482, 64] width 33 height 18
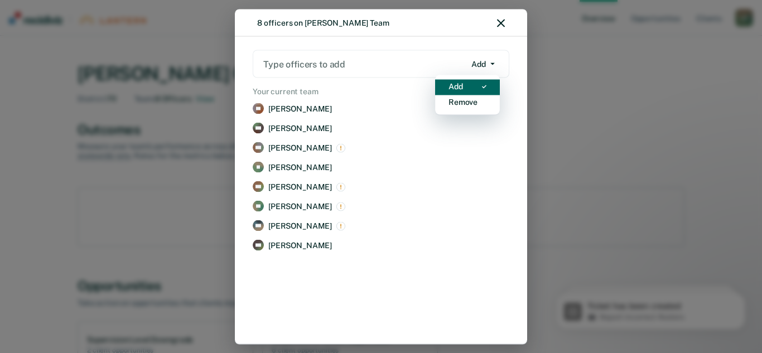
click at [461, 87] on div "Add" at bounding box center [456, 86] width 15 height 9
click at [335, 61] on div at bounding box center [364, 63] width 202 height 13
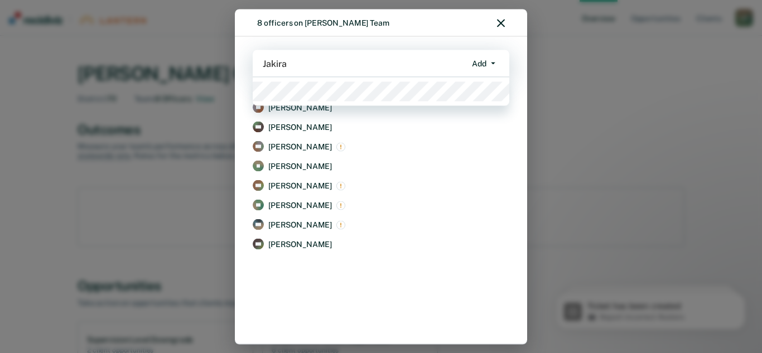
type input "Jakira"
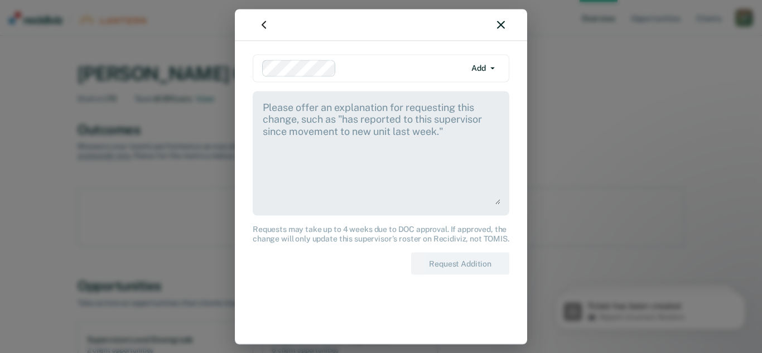
drag, startPoint x: 296, startPoint y: 113, endPoint x: 303, endPoint y: 109, distance: 7.8
click at [296, 112] on textarea at bounding box center [381, 152] width 239 height 104
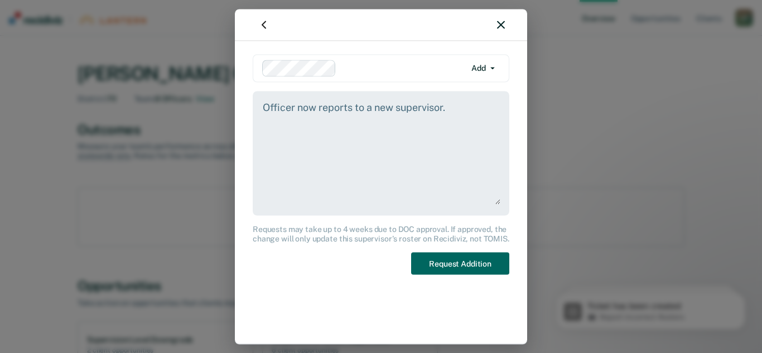
type textarea "Officer now reports to a new supervisor."
click at [453, 264] on button "Request Addition" at bounding box center [460, 263] width 98 height 23
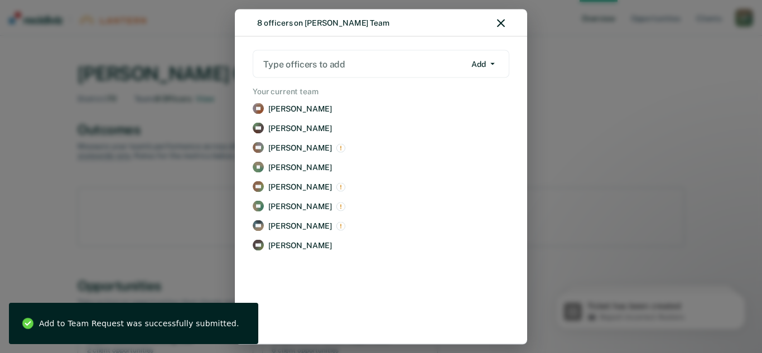
click at [339, 62] on div at bounding box center [364, 63] width 202 height 13
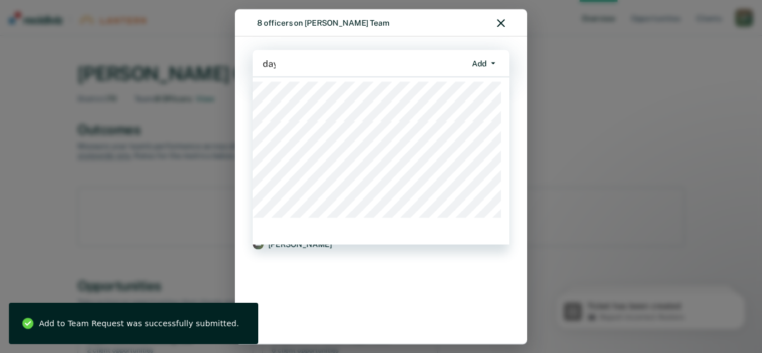
type input "days"
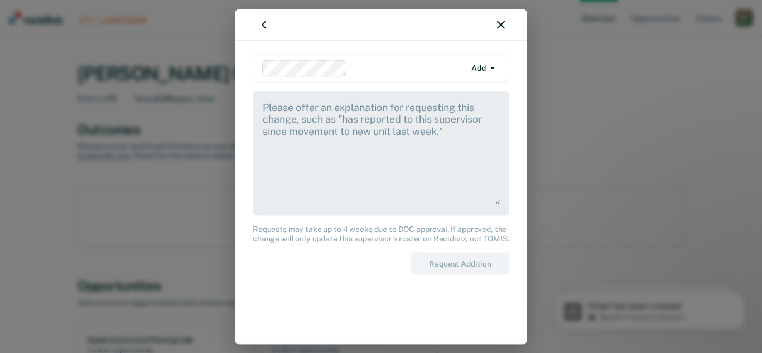
click at [329, 113] on textarea at bounding box center [381, 152] width 239 height 104
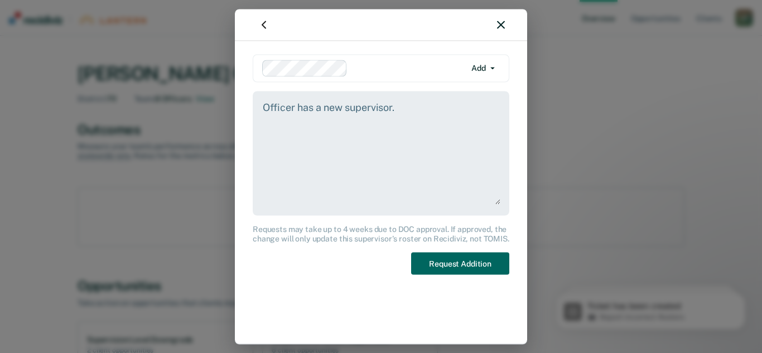
type textarea "Officer has a new supervisor."
click at [477, 268] on button "Request Addition" at bounding box center [460, 263] width 98 height 23
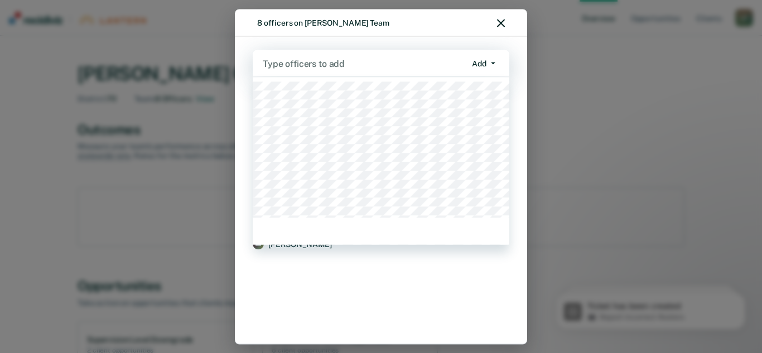
click at [377, 62] on div at bounding box center [364, 63] width 203 height 13
click at [378, 64] on div at bounding box center [364, 63] width 203 height 13
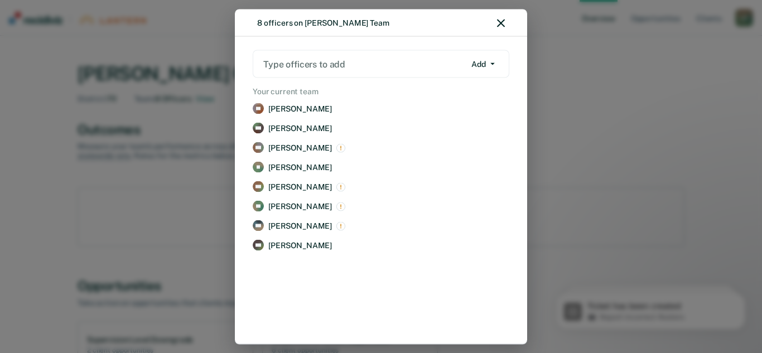
click at [355, 66] on div at bounding box center [364, 63] width 202 height 13
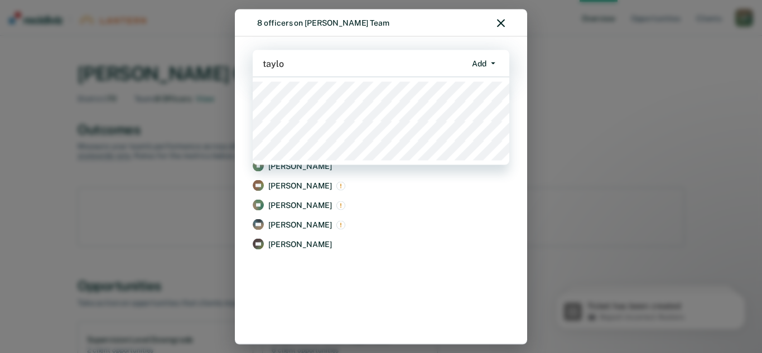
type input "[PERSON_NAME]"
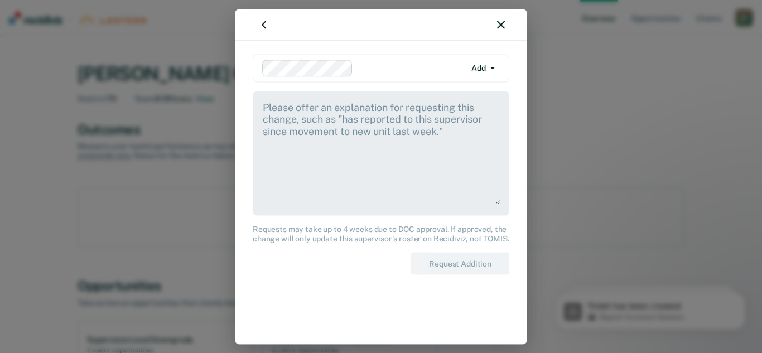
click at [345, 128] on textarea at bounding box center [381, 152] width 239 height 104
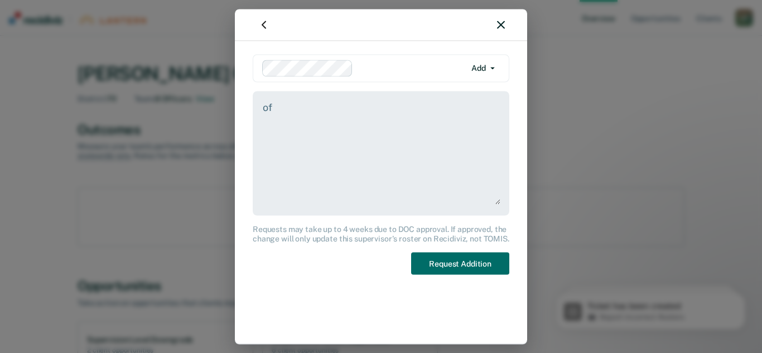
type textarea "o"
type textarea "Officer reports to a new supervisor."
click at [455, 260] on button "Request Addition" at bounding box center [460, 263] width 98 height 23
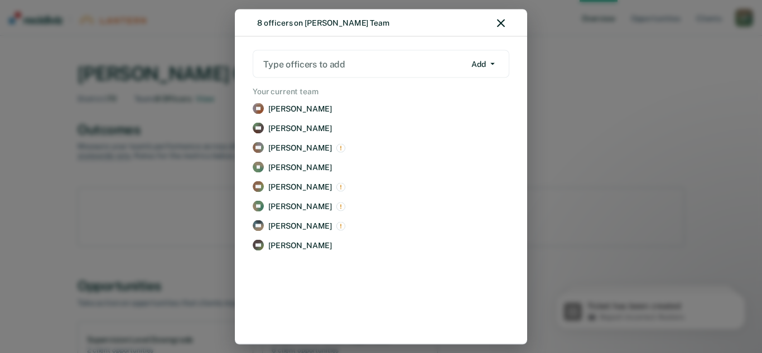
click at [502, 21] on icon "button" at bounding box center [501, 23] width 8 height 8
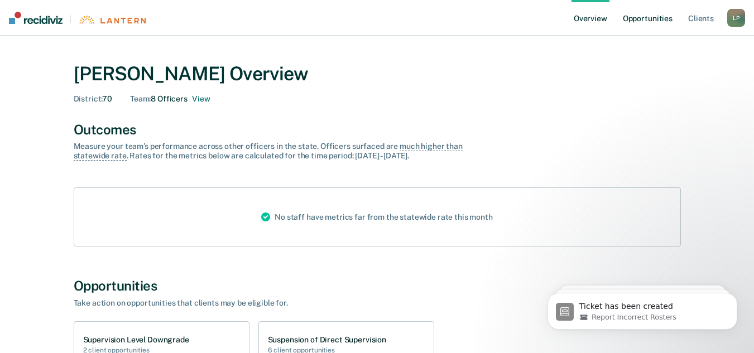
click at [641, 15] on link "Opportunities" at bounding box center [647, 18] width 54 height 36
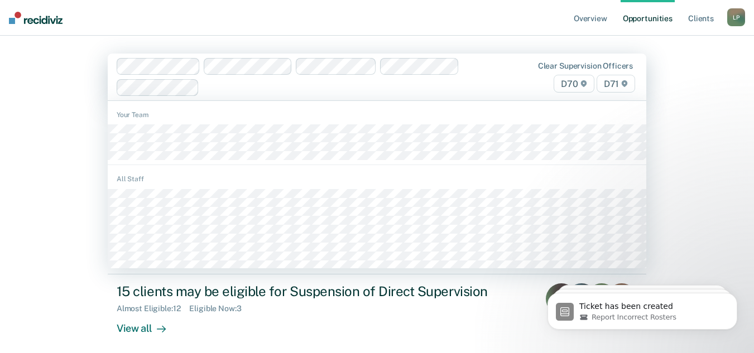
click at [218, 85] on div at bounding box center [342, 87] width 277 height 13
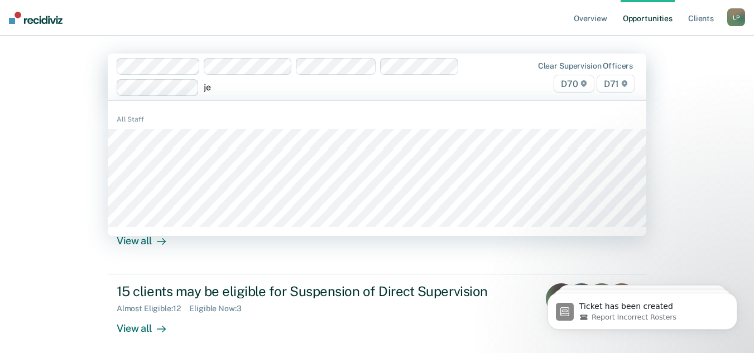
type input "jer"
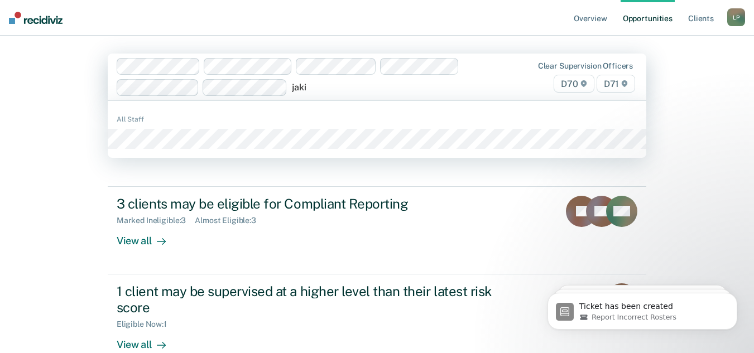
type input "jakir"
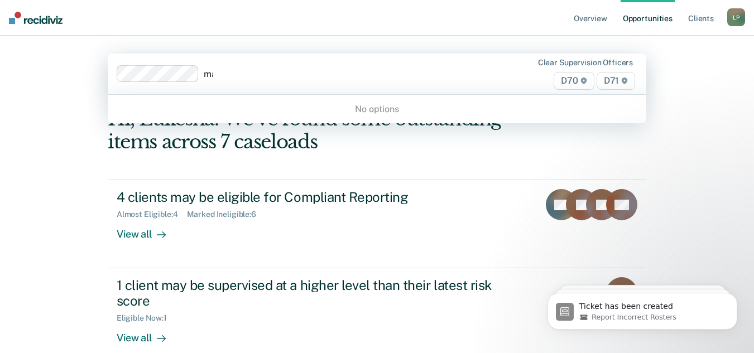
type input "mar"
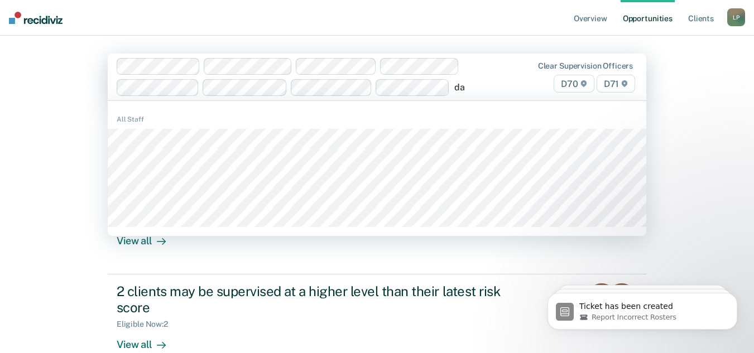
type input "day"
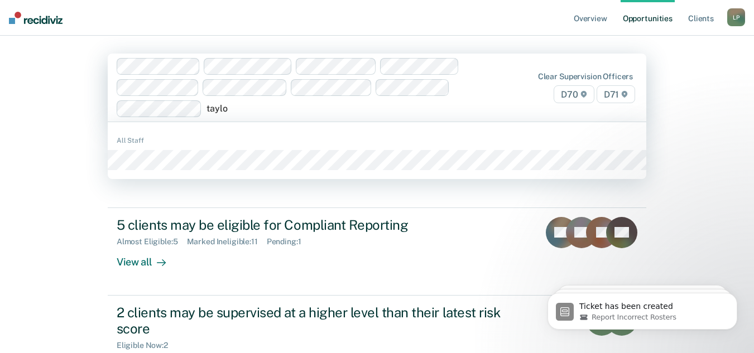
type input "[PERSON_NAME]"
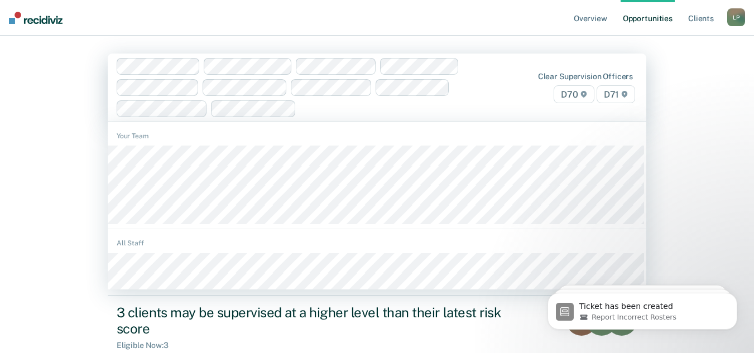
click at [402, 35] on nav "Overview Opportunities Client s [PERSON_NAME] L P Profile How it works Log Out" at bounding box center [377, 18] width 754 height 36
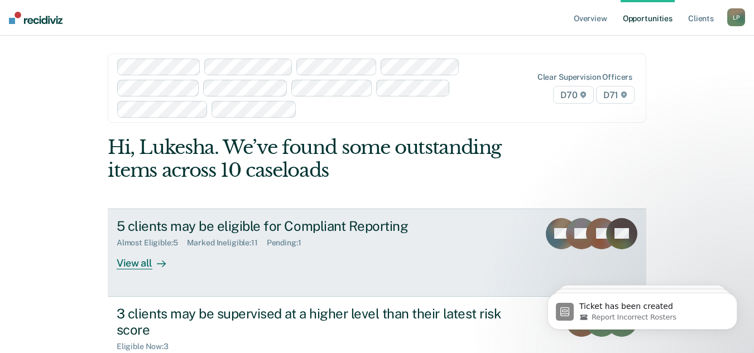
click at [122, 259] on div "View all" at bounding box center [148, 259] width 62 height 22
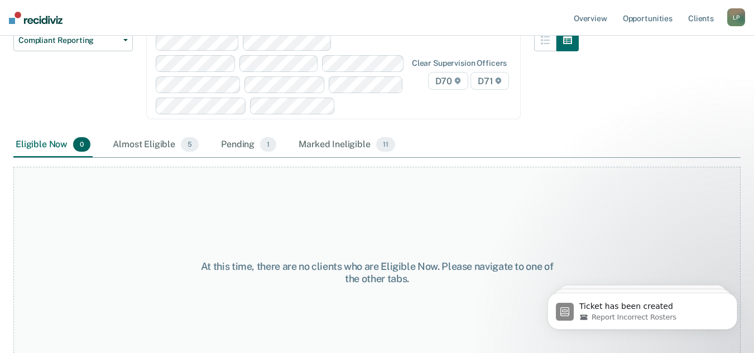
scroll to position [112, 0]
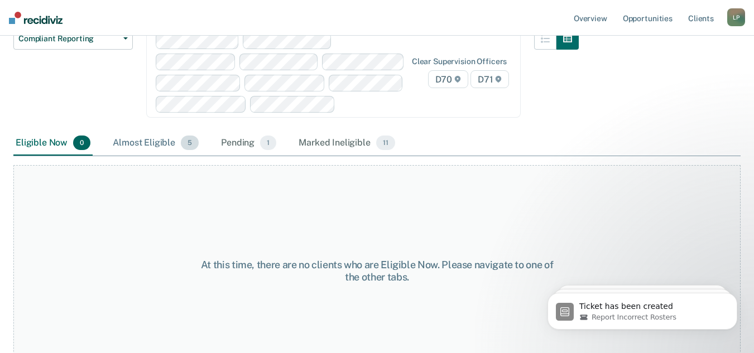
click at [146, 143] on div "Almost Eligible 5" at bounding box center [155, 143] width 90 height 25
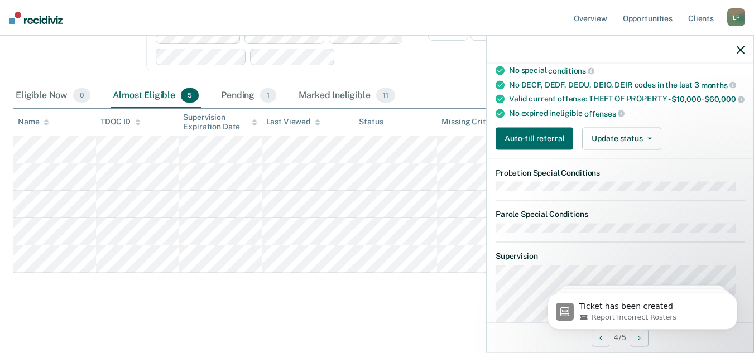
scroll to position [223, 0]
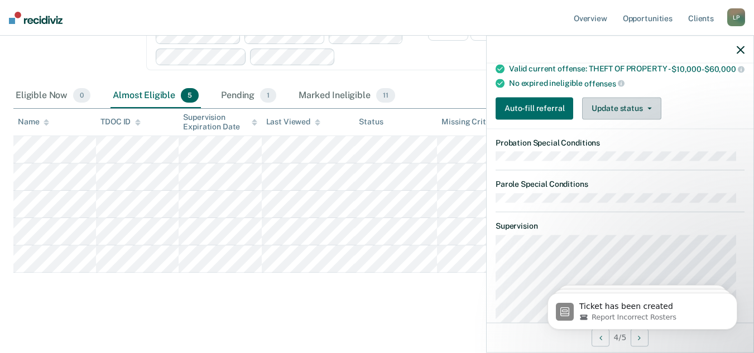
click at [611, 115] on button "Update status" at bounding box center [621, 108] width 79 height 22
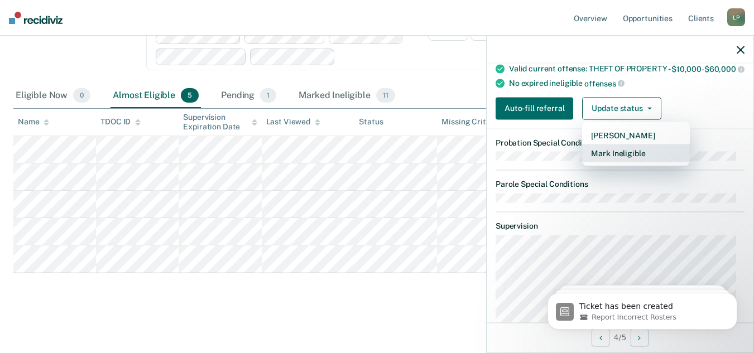
click at [624, 162] on button "Mark Ineligible" at bounding box center [636, 153] width 108 height 18
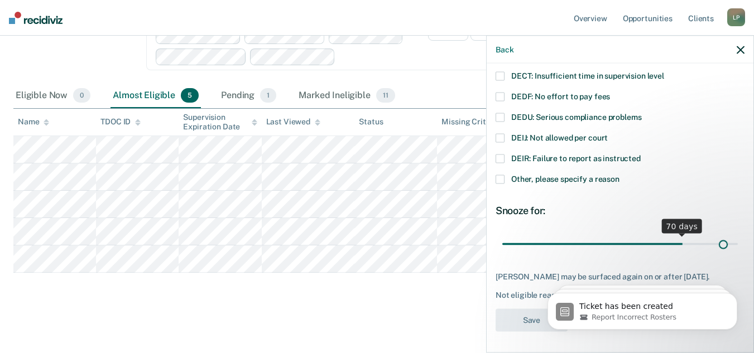
scroll to position [128, 0]
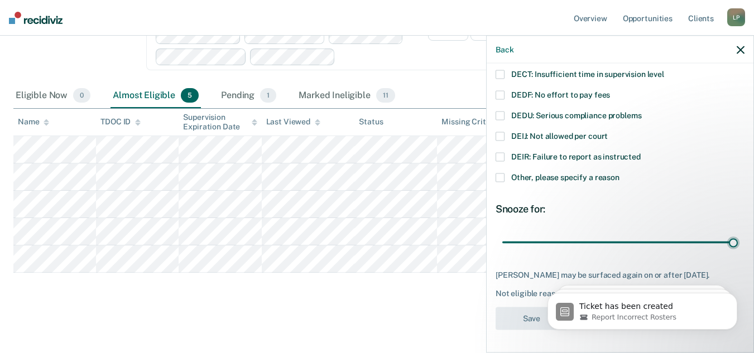
drag, startPoint x: 577, startPoint y: 230, endPoint x: 752, endPoint y: 225, distance: 175.3
type input "90"
click at [738, 233] on input "range" at bounding box center [619, 243] width 235 height 20
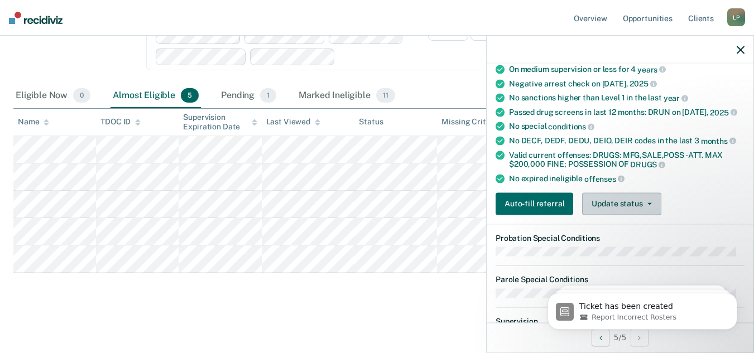
click at [621, 212] on button "Update status" at bounding box center [621, 203] width 79 height 22
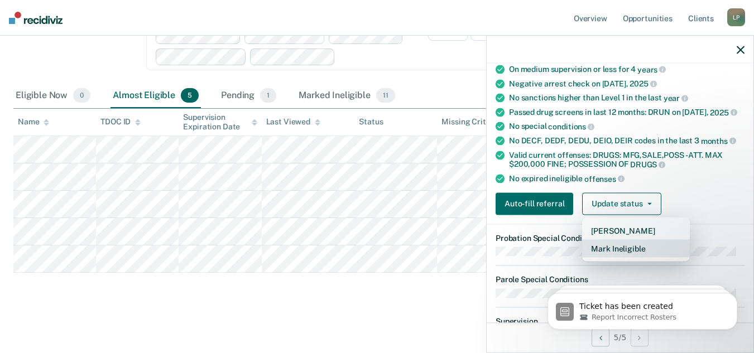
click at [606, 257] on button "Mark Ineligible" at bounding box center [636, 248] width 108 height 18
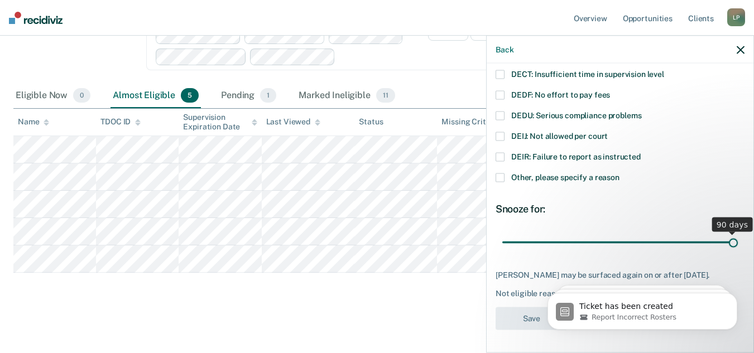
drag, startPoint x: 579, startPoint y: 234, endPoint x: 758, endPoint y: 234, distance: 179.1
type input "90"
click at [738, 234] on input "range" at bounding box center [619, 243] width 235 height 20
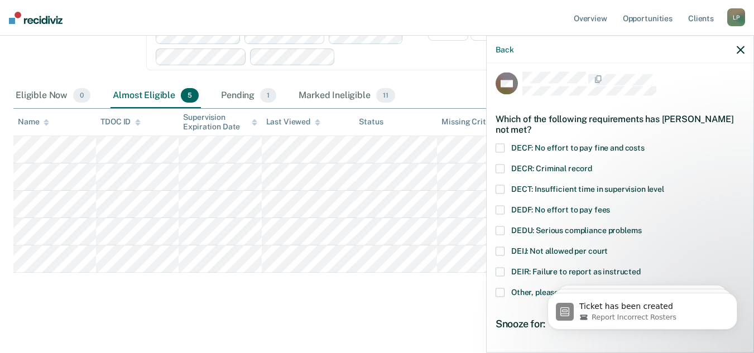
scroll to position [0, 0]
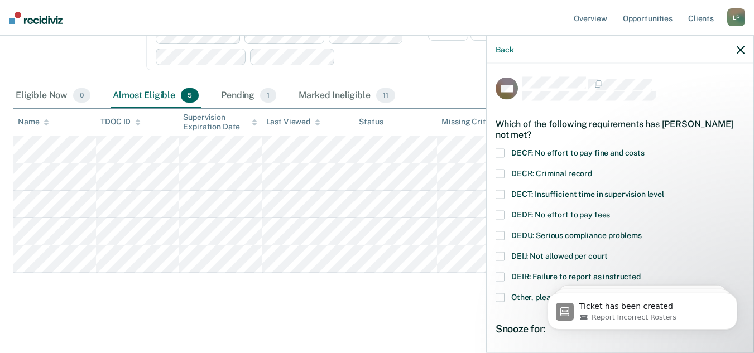
click at [495, 213] on span at bounding box center [499, 215] width 9 height 9
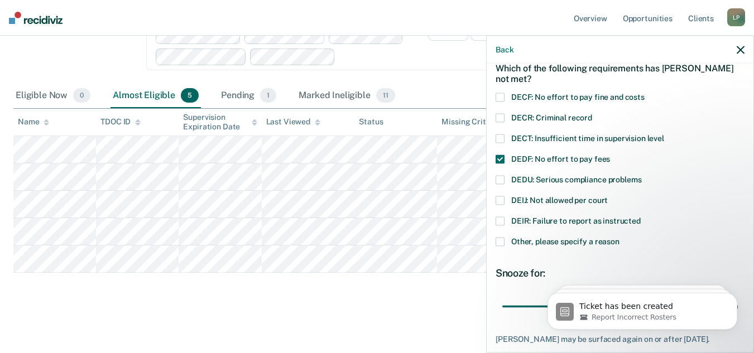
scroll to position [128, 0]
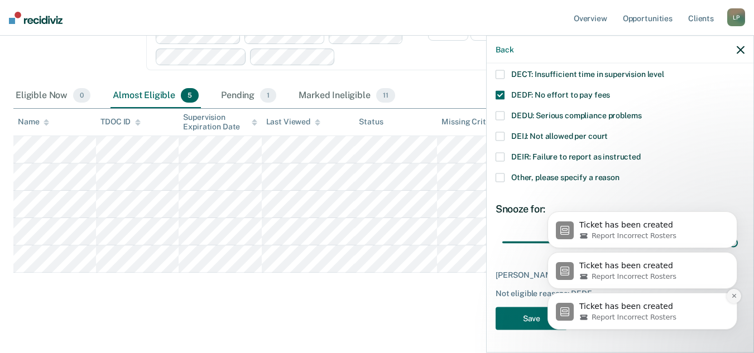
click at [729, 295] on button "Dismiss notification" at bounding box center [733, 296] width 15 height 15
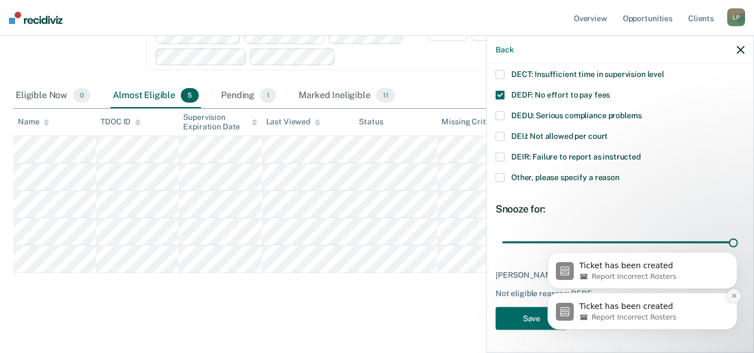
click at [734, 301] on button "Dismiss notification" at bounding box center [733, 296] width 15 height 15
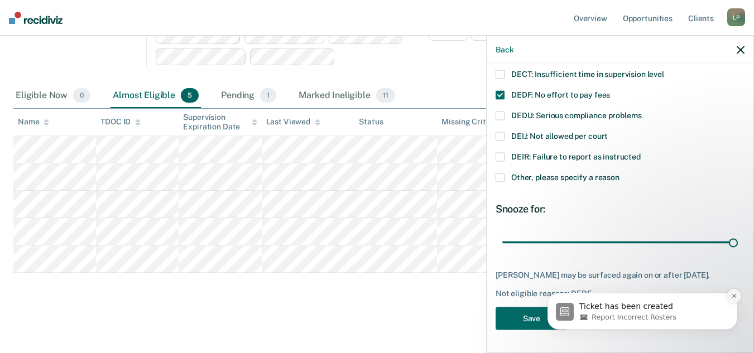
click at [733, 299] on icon "Dismiss notification" at bounding box center [734, 296] width 6 height 6
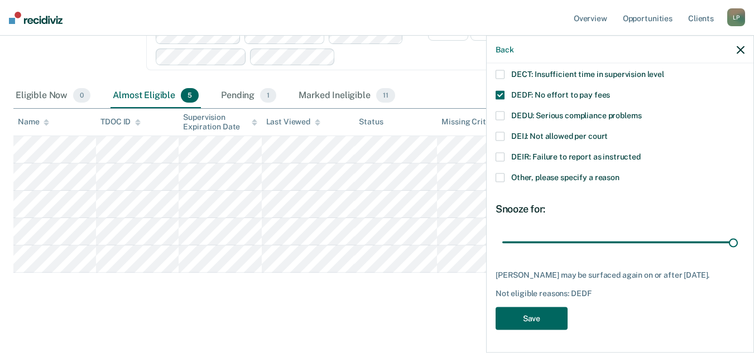
click at [533, 323] on button "Save" at bounding box center [531, 318] width 72 height 23
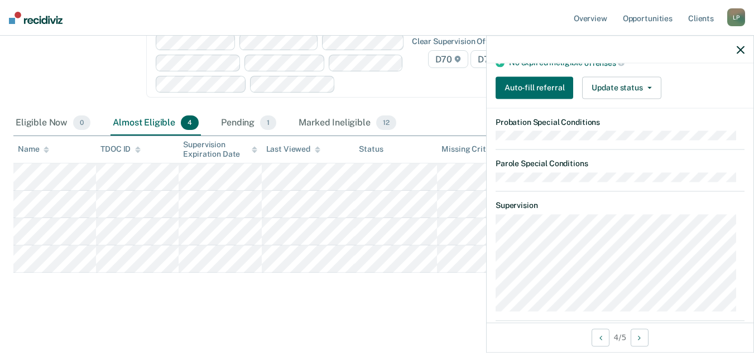
scroll to position [167, 0]
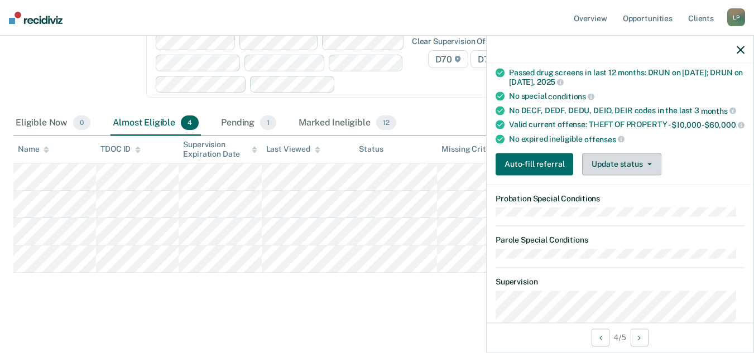
click at [641, 175] on button "Update status" at bounding box center [621, 164] width 79 height 22
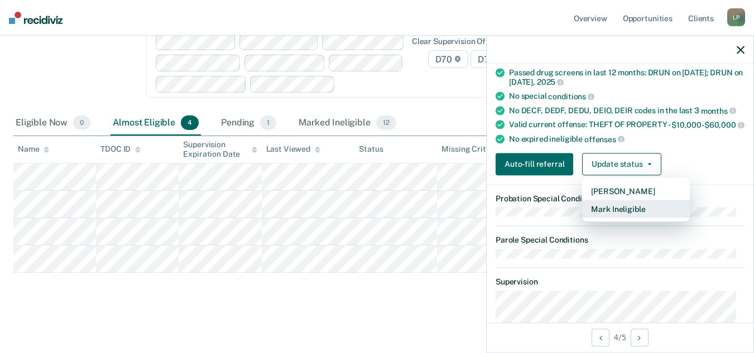
click at [648, 218] on button "Mark Ineligible" at bounding box center [636, 209] width 108 height 18
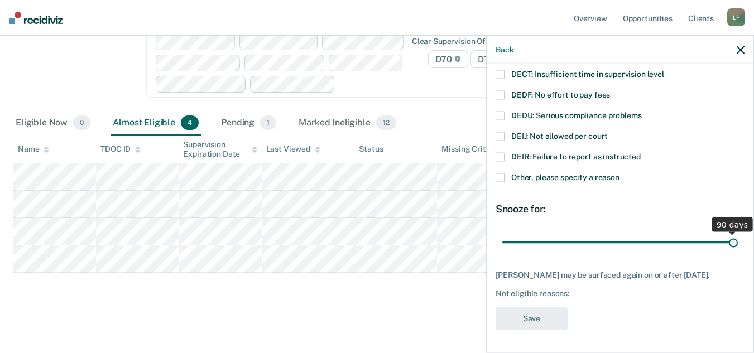
drag, startPoint x: 579, startPoint y: 233, endPoint x: 822, endPoint y: 234, distance: 243.8
type input "90"
click at [738, 234] on input "range" at bounding box center [619, 243] width 235 height 20
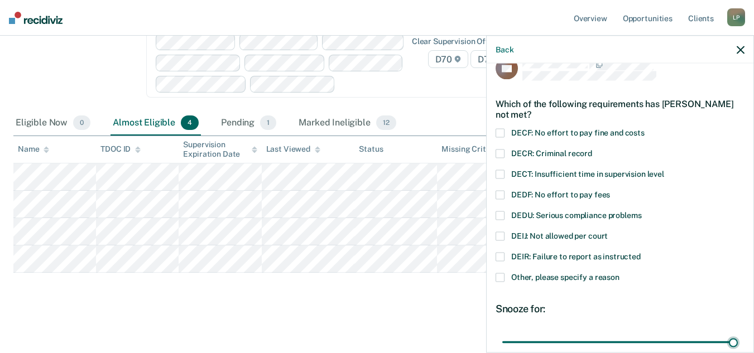
scroll to position [16, 0]
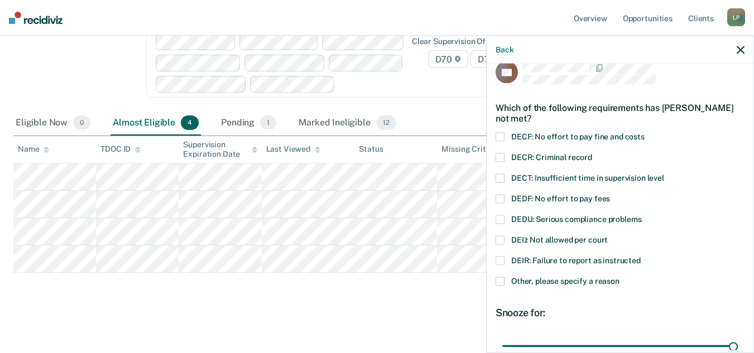
click at [494, 199] on div "AP Which of the following requirements has Austin Presley not met? DECF: No eff…" at bounding box center [620, 207] width 267 height 287
click at [500, 201] on span at bounding box center [499, 199] width 9 height 9
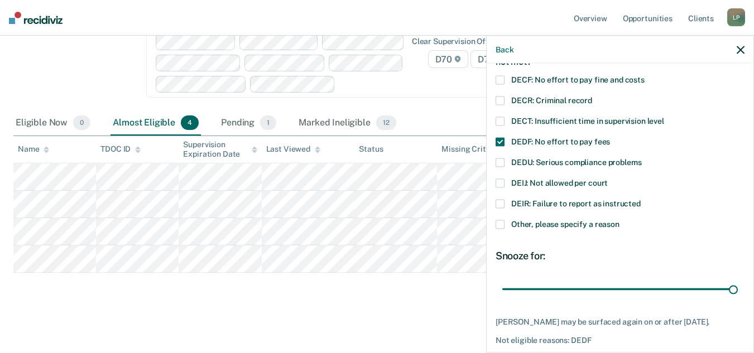
scroll to position [128, 0]
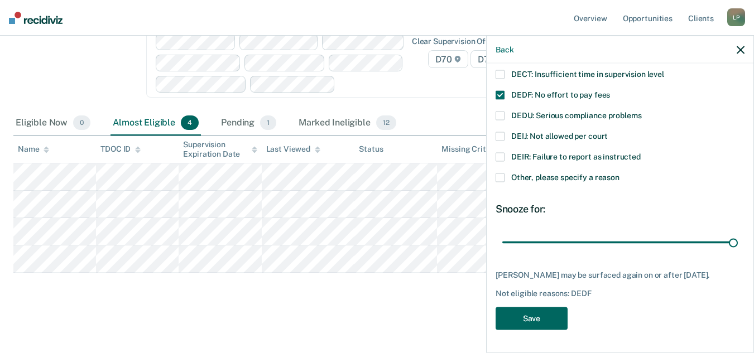
click at [549, 316] on button "Save" at bounding box center [531, 318] width 72 height 23
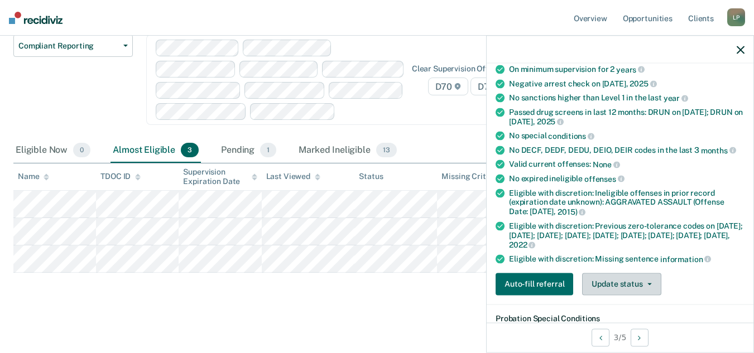
click at [633, 284] on button "Update status" at bounding box center [621, 284] width 79 height 22
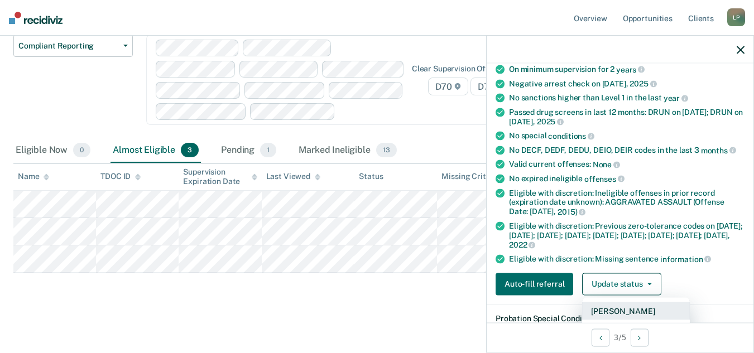
click at [606, 307] on button "[PERSON_NAME]" at bounding box center [636, 311] width 108 height 18
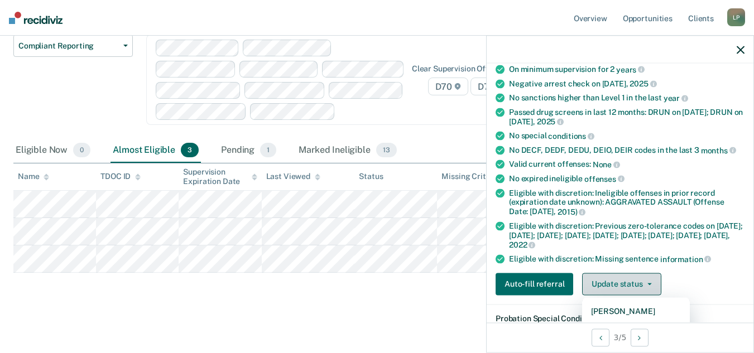
scroll to position [107, 0]
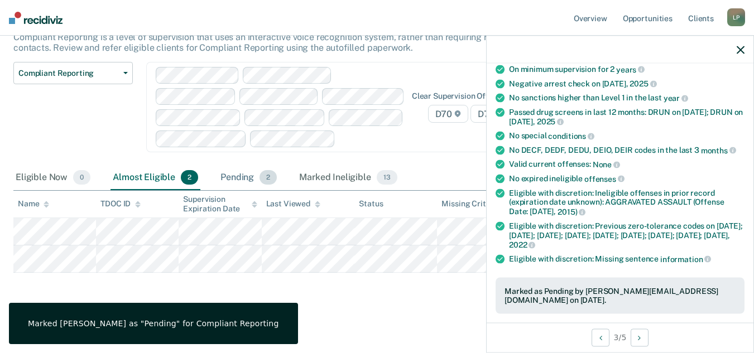
click at [257, 166] on div "Pending 2" at bounding box center [248, 178] width 61 height 25
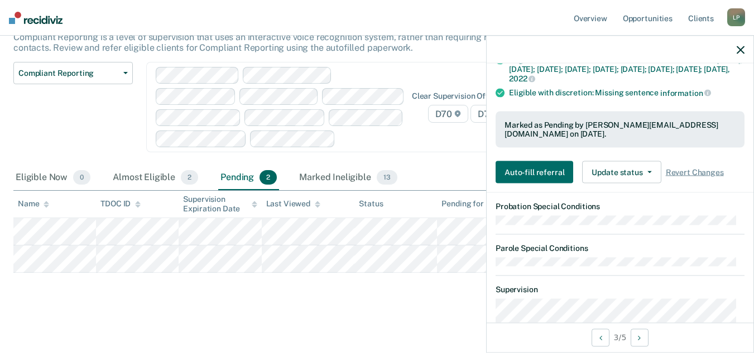
scroll to position [295, 0]
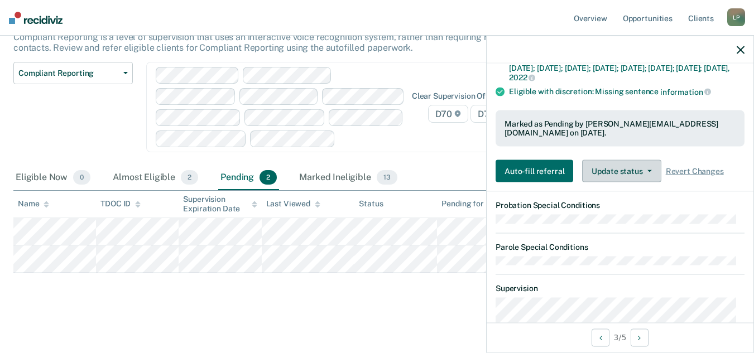
click at [628, 173] on button "Update status" at bounding box center [621, 171] width 79 height 22
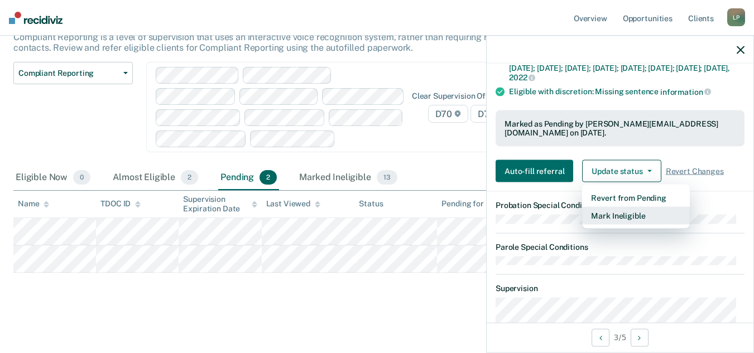
click at [625, 217] on button "Mark Ineligible" at bounding box center [636, 216] width 108 height 18
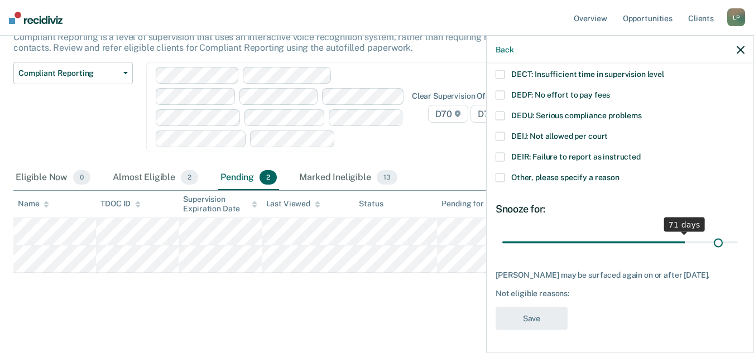
scroll to position [128, 0]
drag, startPoint x: 575, startPoint y: 231, endPoint x: 754, endPoint y: 231, distance: 179.7
type input "90"
click at [738, 233] on input "range" at bounding box center [619, 243] width 235 height 20
click at [504, 91] on span at bounding box center [499, 95] width 9 height 9
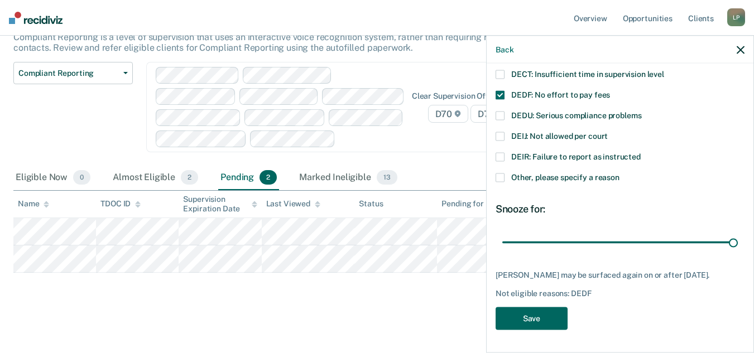
click at [523, 318] on button "Save" at bounding box center [531, 318] width 72 height 23
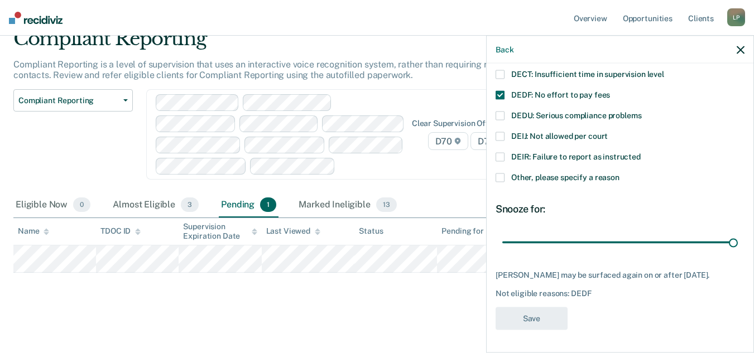
scroll to position [50, 0]
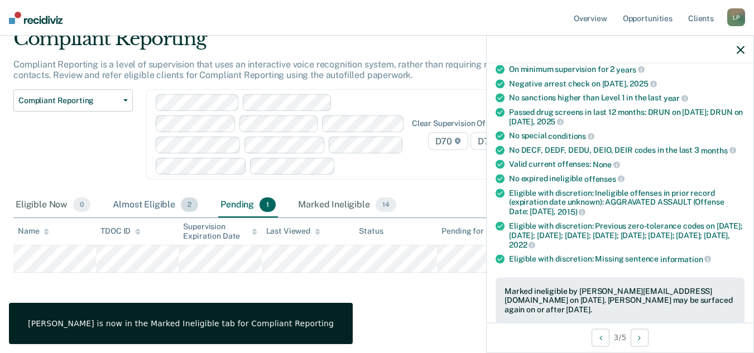
click at [139, 203] on div "Almost Eligible 2" at bounding box center [155, 205] width 90 height 25
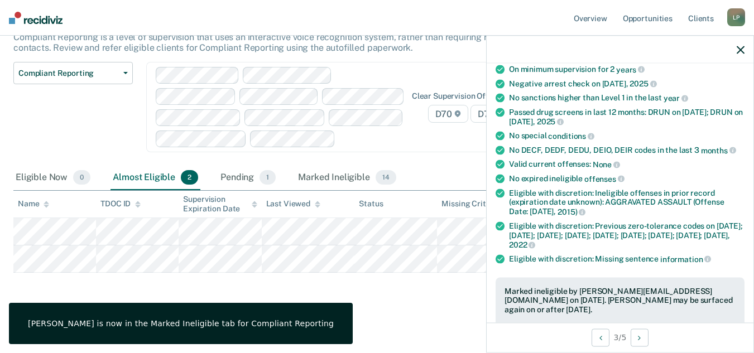
scroll to position [107, 0]
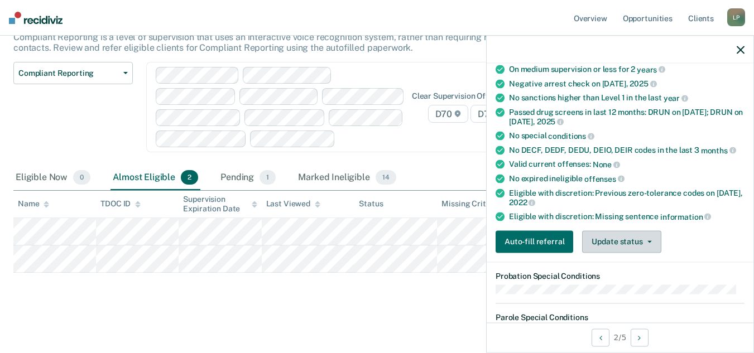
click at [599, 243] on button "Update status" at bounding box center [621, 241] width 79 height 22
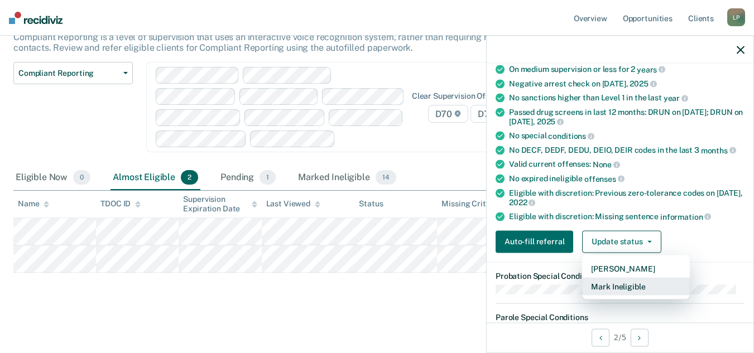
click at [638, 287] on button "Mark Ineligible" at bounding box center [636, 286] width 108 height 18
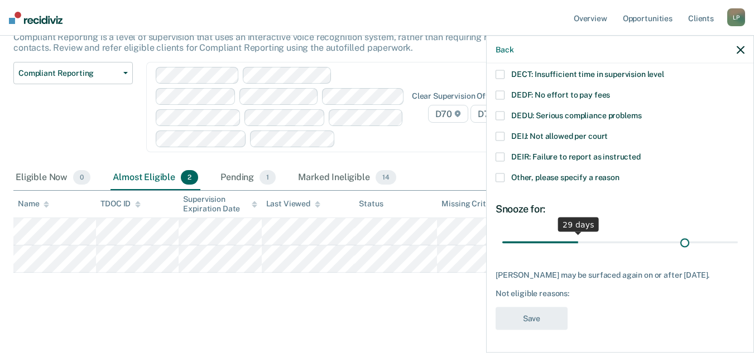
scroll to position [118, 0]
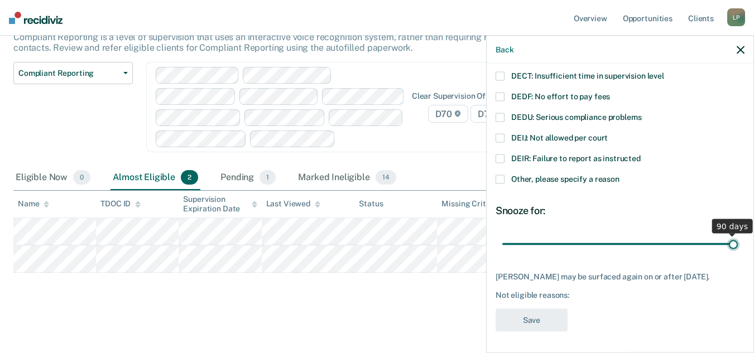
drag, startPoint x: 575, startPoint y: 232, endPoint x: 762, endPoint y: 229, distance: 186.9
type input "90"
click at [738, 234] on input "range" at bounding box center [619, 244] width 235 height 20
click at [504, 93] on span at bounding box center [499, 97] width 9 height 9
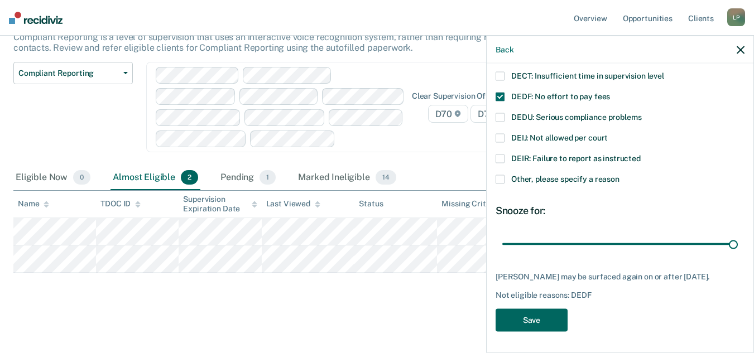
click at [521, 319] on button "Save" at bounding box center [531, 320] width 72 height 23
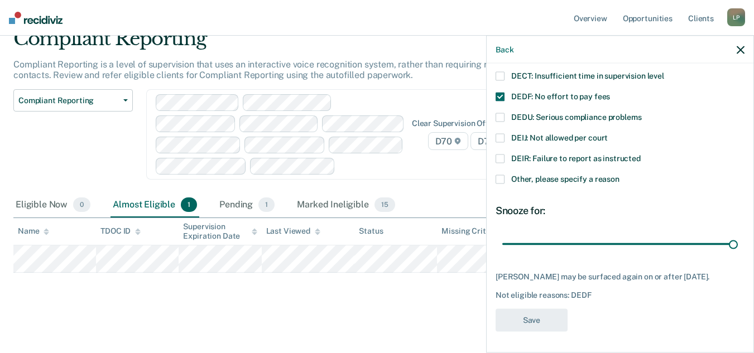
scroll to position [65, 0]
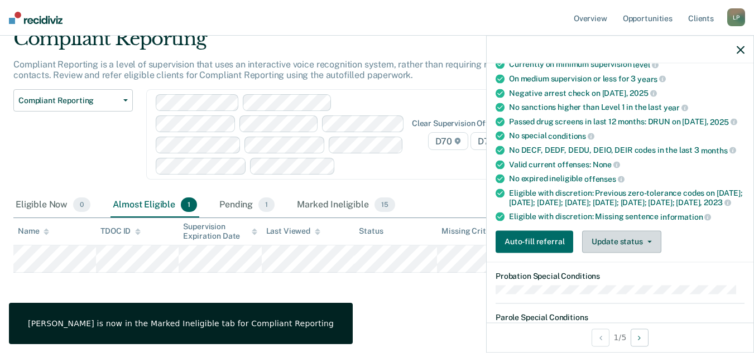
click at [635, 253] on button "Update status" at bounding box center [621, 241] width 79 height 22
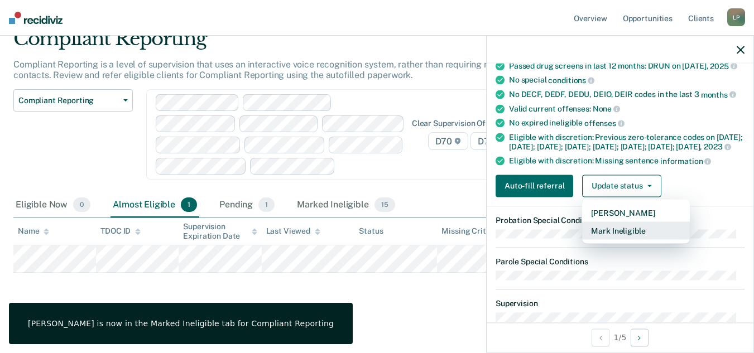
click at [617, 239] on button "Mark Ineligible" at bounding box center [636, 231] width 108 height 18
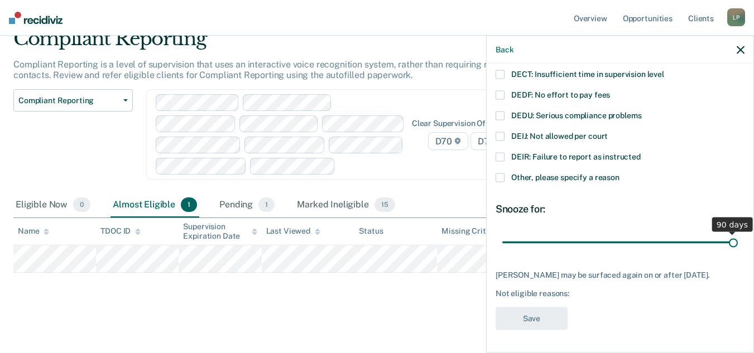
drag, startPoint x: 575, startPoint y: 237, endPoint x: 735, endPoint y: 236, distance: 159.6
type input "90"
click at [735, 236] on input "range" at bounding box center [619, 243] width 235 height 20
click at [498, 91] on span at bounding box center [499, 95] width 9 height 9
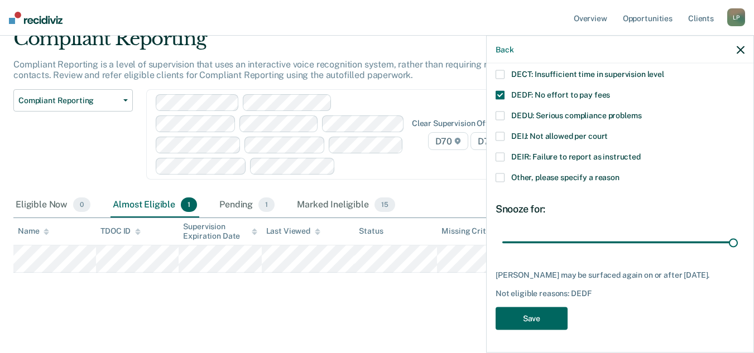
click at [523, 318] on button "Save" at bounding box center [531, 318] width 72 height 23
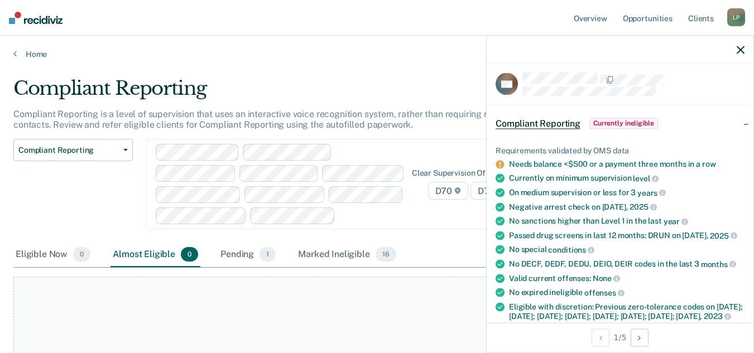
scroll to position [0, 0]
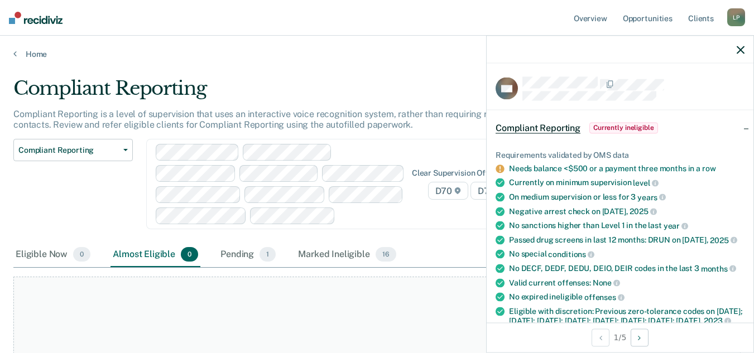
click at [417, 72] on main "Compliant Reporting Compliant Reporting is a level of supervision that uses an …" at bounding box center [377, 219] width 754 height 320
click at [742, 48] on icon "button" at bounding box center [740, 50] width 8 height 8
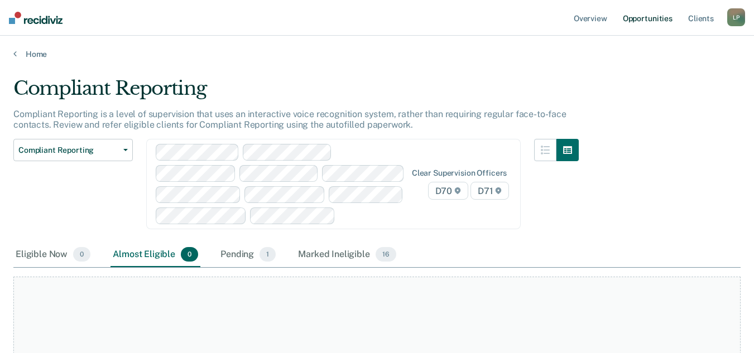
click at [645, 21] on link "Opportunities" at bounding box center [647, 18] width 54 height 36
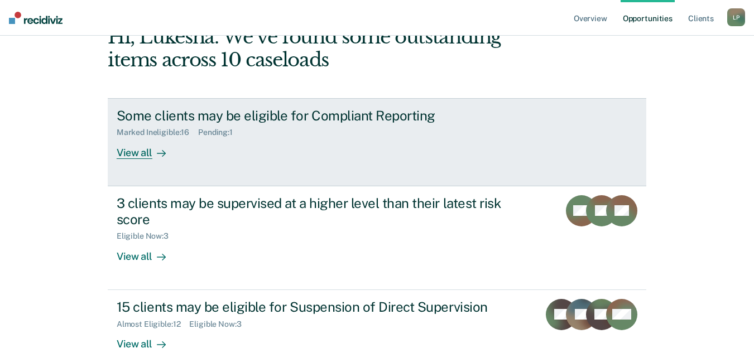
scroll to position [112, 0]
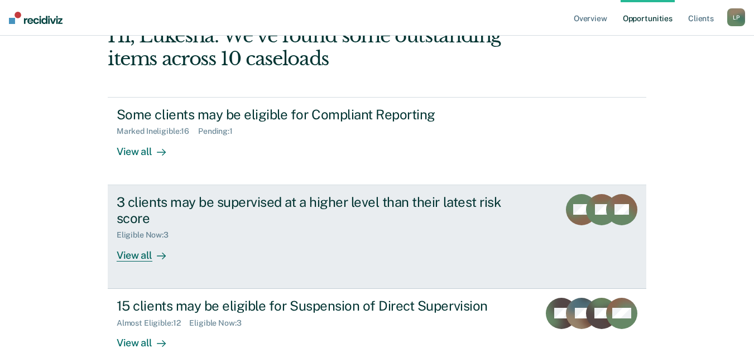
click at [138, 258] on div "View all" at bounding box center [148, 251] width 62 height 22
